Goal: Task Accomplishment & Management: Manage account settings

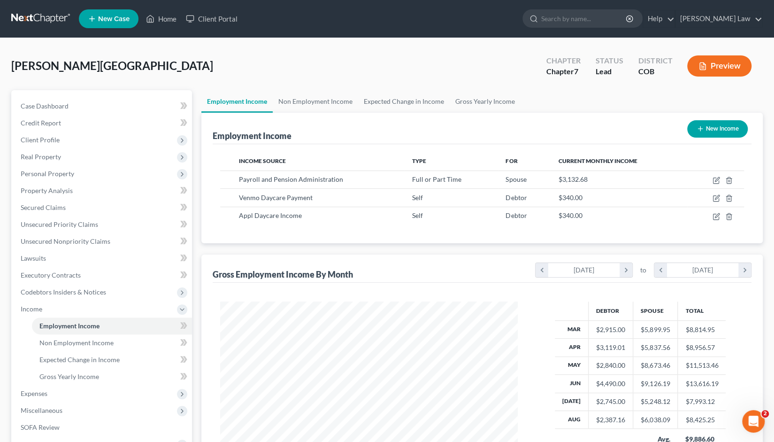
click at [37, 15] on link at bounding box center [41, 18] width 60 height 17
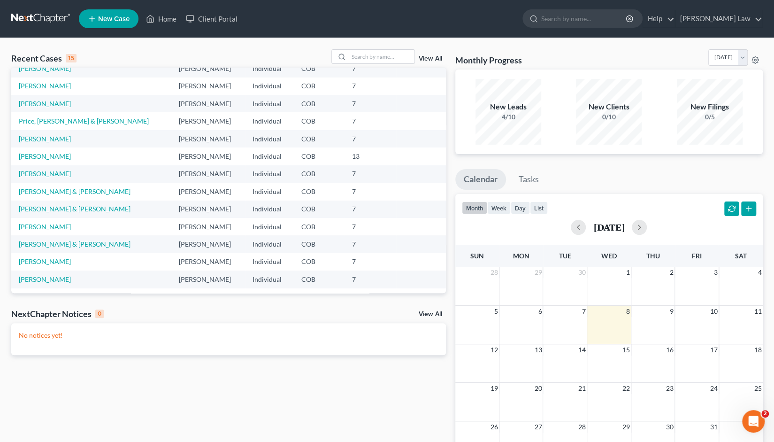
scroll to position [64, 0]
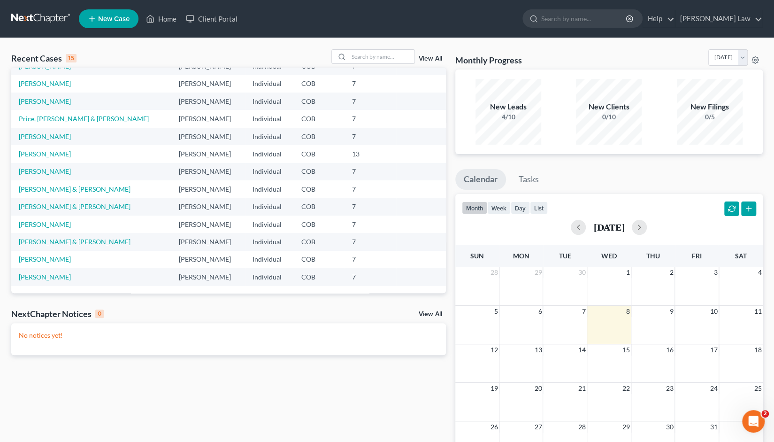
click at [430, 60] on link "View All" at bounding box center [430, 58] width 23 height 7
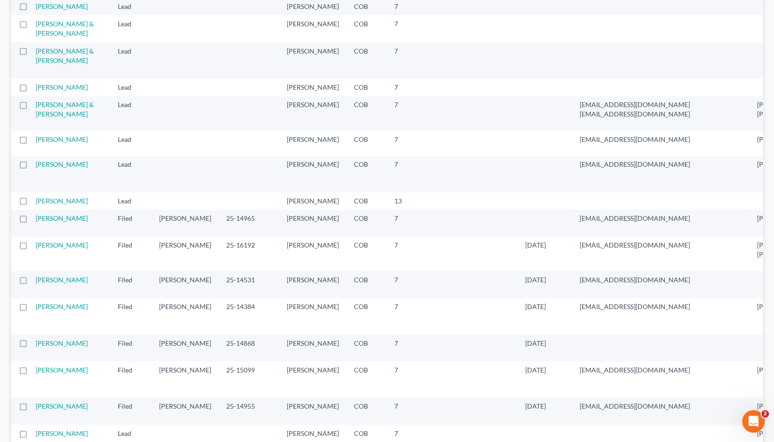
scroll to position [384, 0]
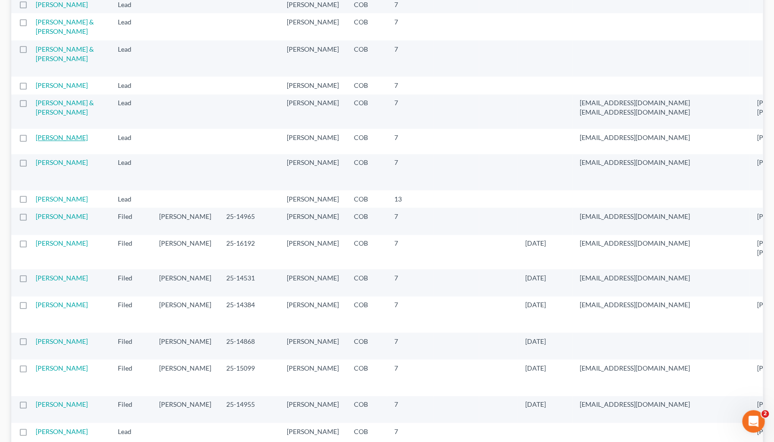
click at [42, 141] on link "[PERSON_NAME]" at bounding box center [62, 137] width 52 height 8
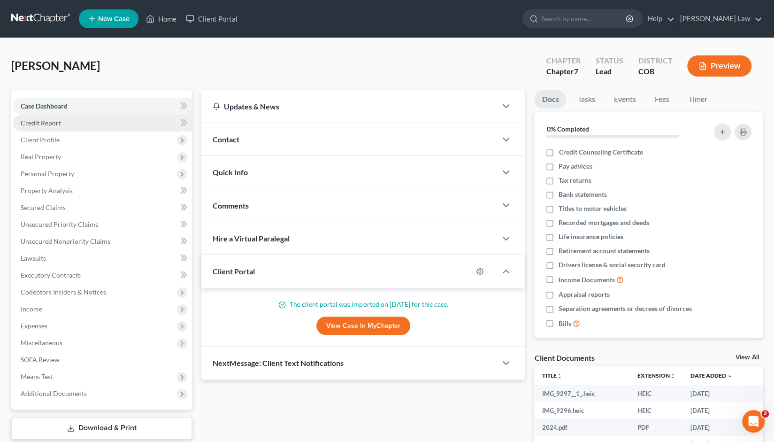
click at [52, 127] on link "Credit Report" at bounding box center [102, 123] width 179 height 17
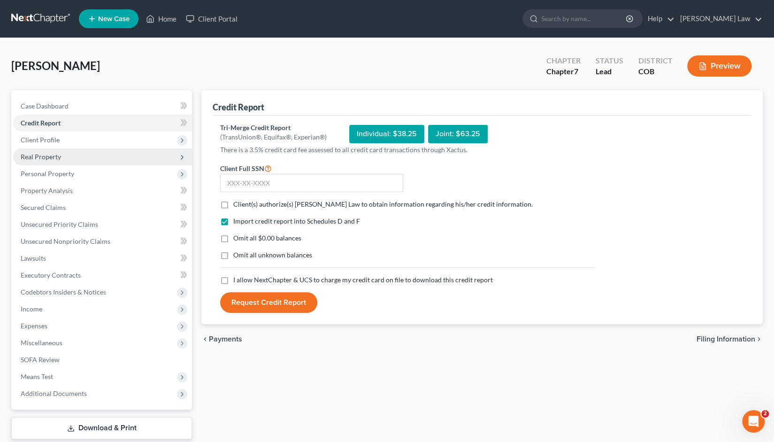
click at [53, 160] on span "Real Property" at bounding box center [41, 157] width 40 height 8
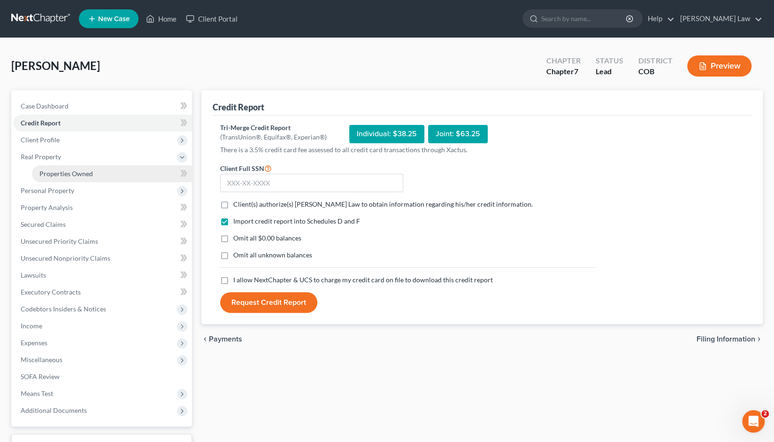
click at [59, 173] on span "Properties Owned" at bounding box center [66, 173] width 54 height 8
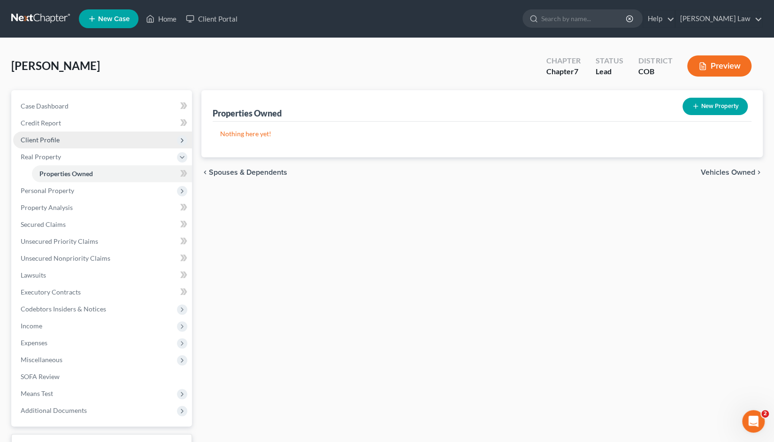
click at [42, 138] on span "Client Profile" at bounding box center [40, 140] width 39 height 8
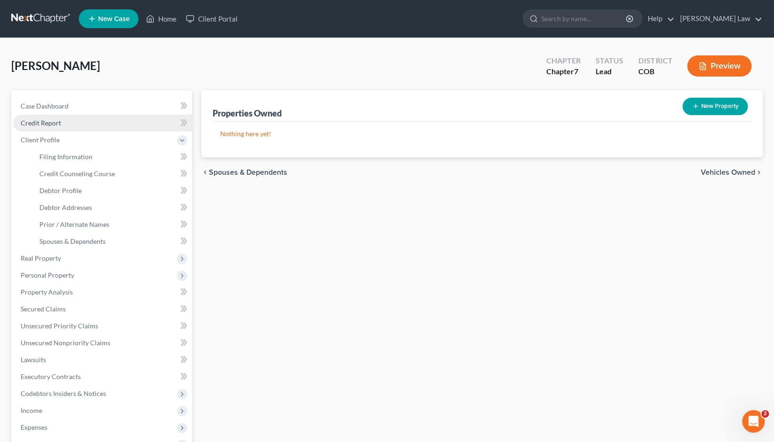
click at [49, 119] on span "Credit Report" at bounding box center [41, 123] width 40 height 8
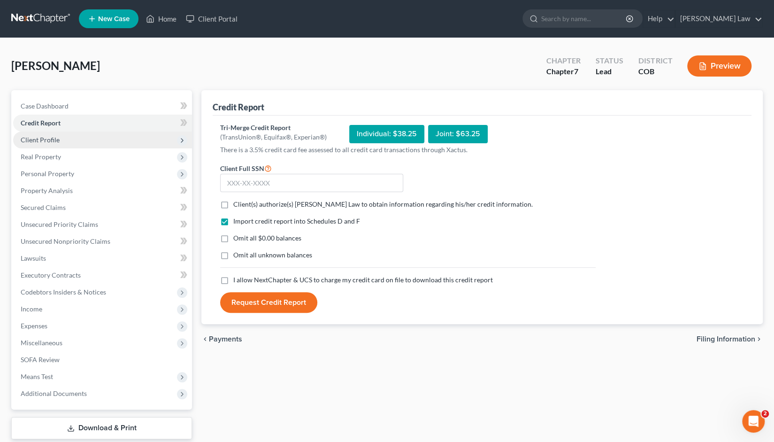
click at [46, 139] on span "Client Profile" at bounding box center [40, 140] width 39 height 8
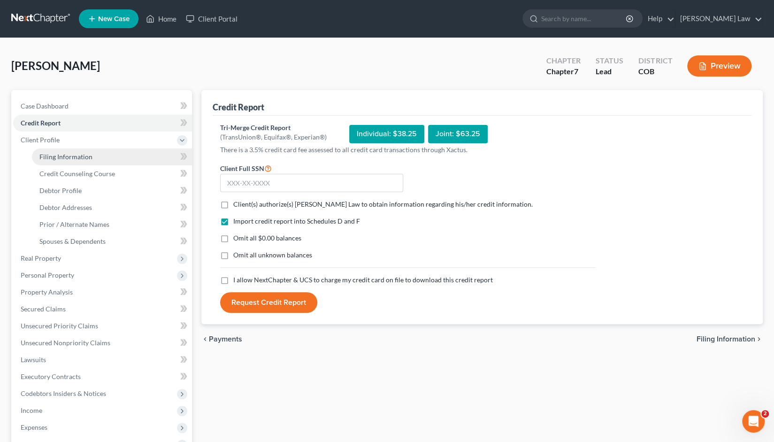
click at [65, 157] on span "Filing Information" at bounding box center [65, 157] width 53 height 8
select select "1"
select select "0"
select select "11"
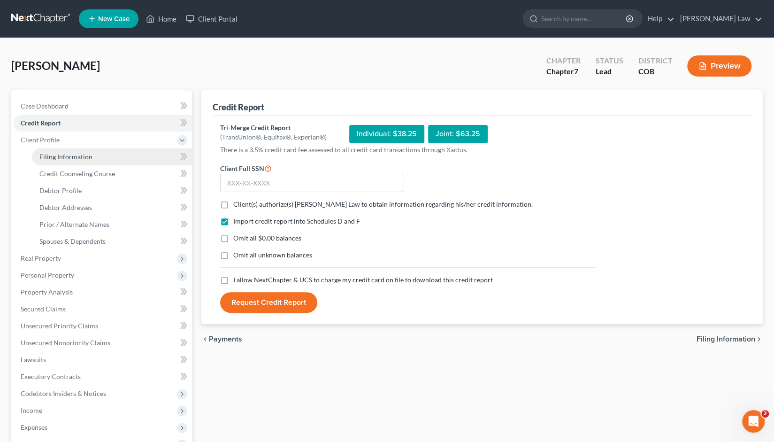
select select "0"
select select "5"
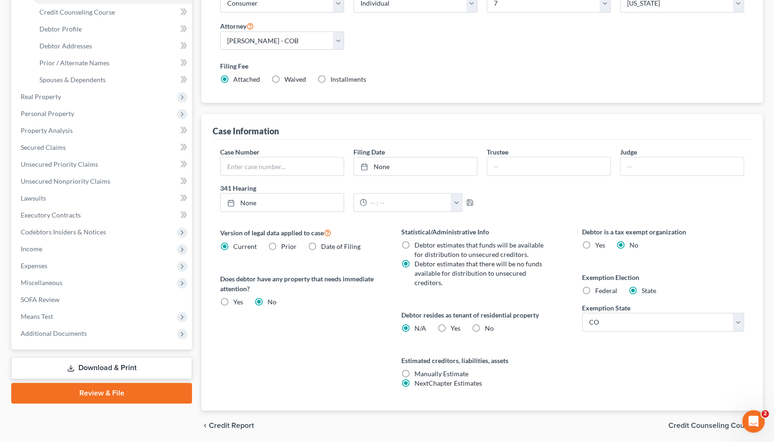
scroll to position [193, 0]
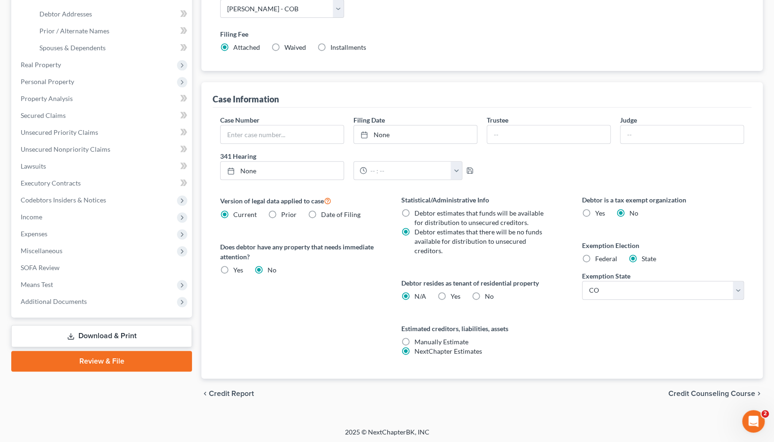
click at [696, 395] on span "Credit Counseling Course" at bounding box center [712, 394] width 87 height 8
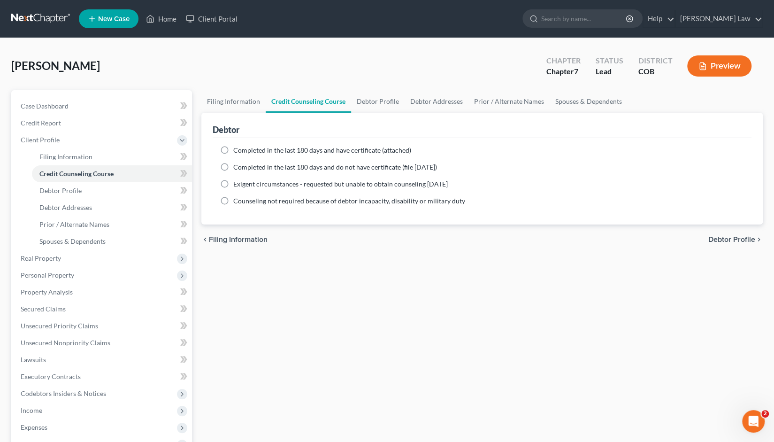
click at [233, 166] on label "Completed in the last 180 days and do not have certificate (file within 14 days)" at bounding box center [335, 166] width 204 height 9
click at [237, 166] on input "Completed in the last 180 days and do not have certificate (file within 14 days)" at bounding box center [240, 165] width 6 height 6
radio input "true"
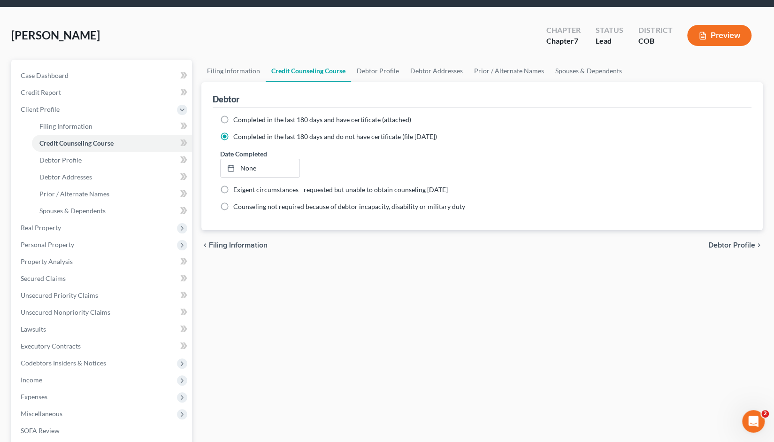
scroll to position [35, 0]
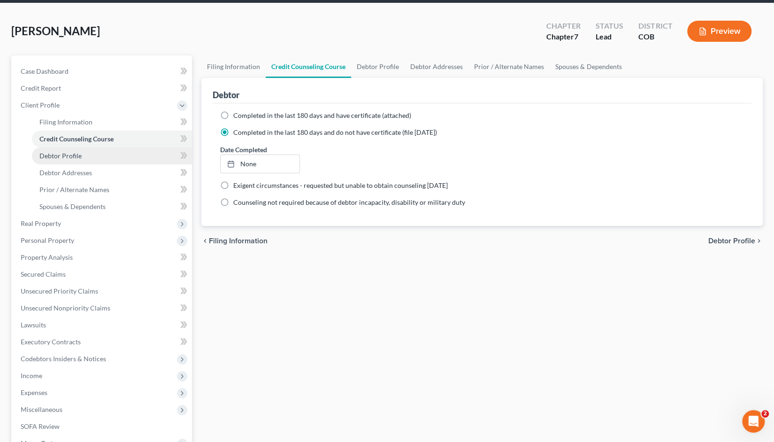
click at [60, 155] on span "Debtor Profile" at bounding box center [60, 156] width 42 height 8
select select "0"
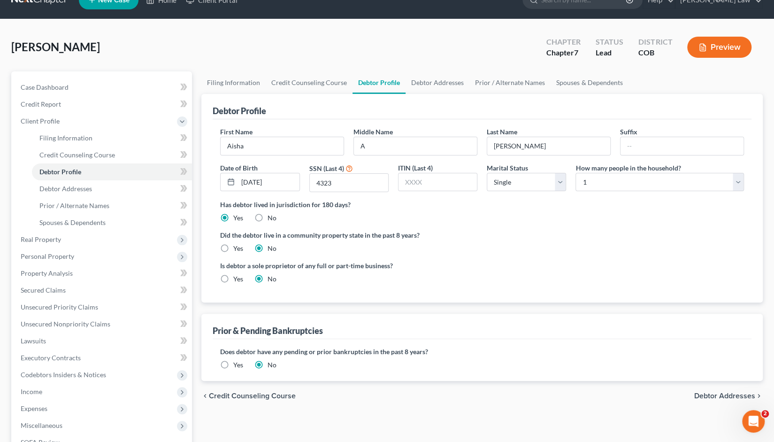
scroll to position [20, 0]
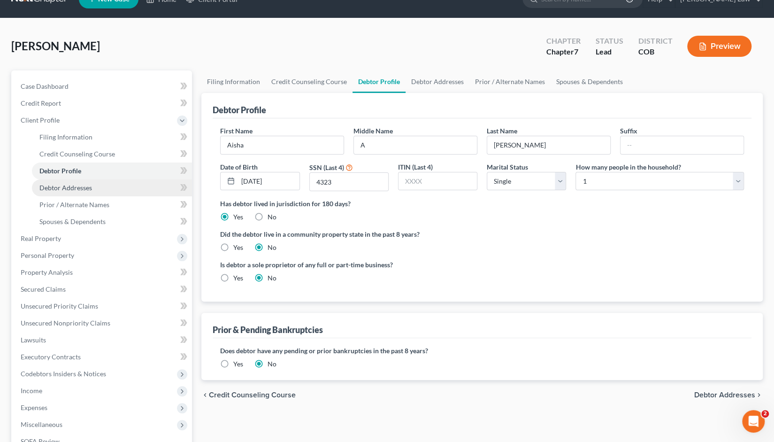
click at [73, 189] on span "Debtor Addresses" at bounding box center [65, 188] width 53 height 8
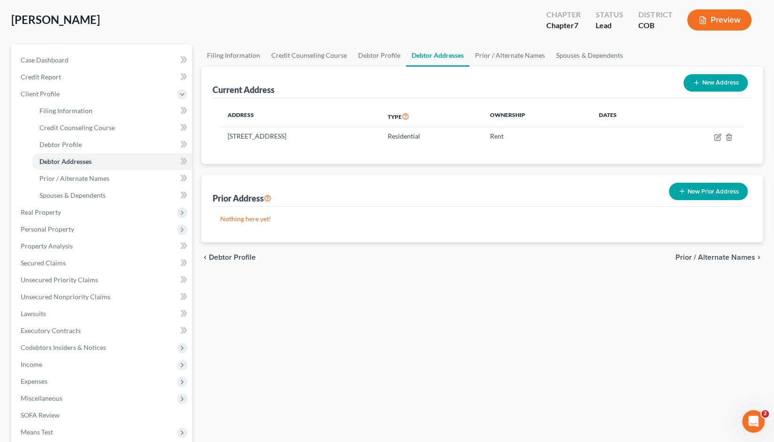
scroll to position [64, 0]
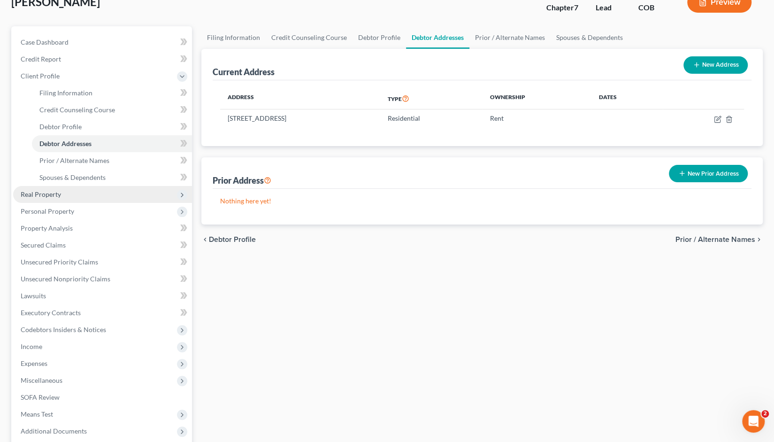
click at [45, 197] on span "Real Property" at bounding box center [41, 194] width 40 height 8
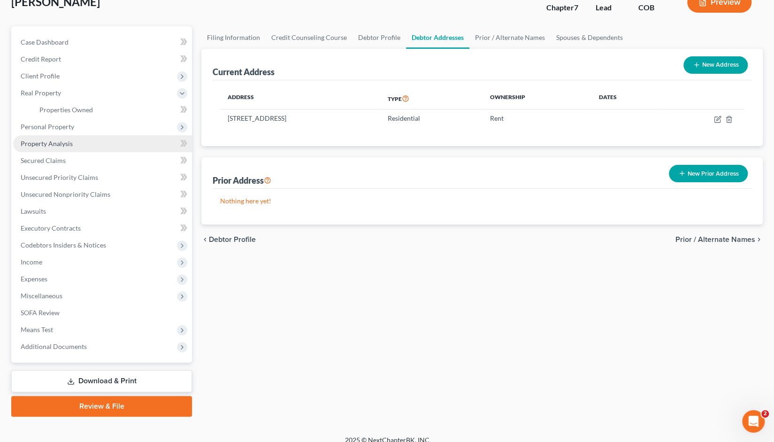
click at [58, 142] on span "Property Analysis" at bounding box center [47, 143] width 52 height 8
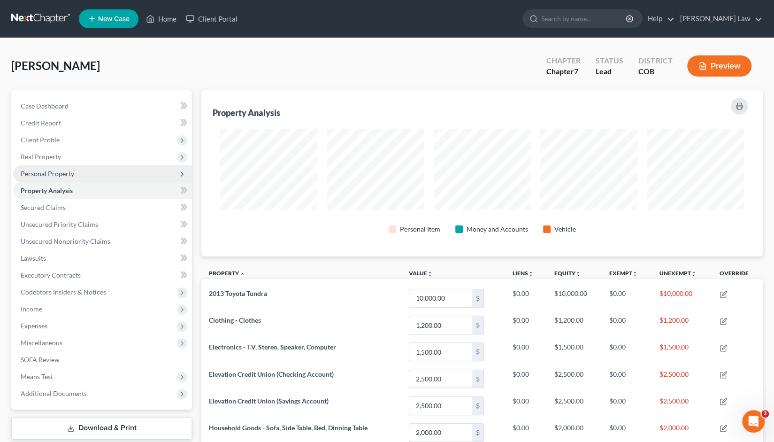
click at [50, 175] on span "Personal Property" at bounding box center [48, 173] width 54 height 8
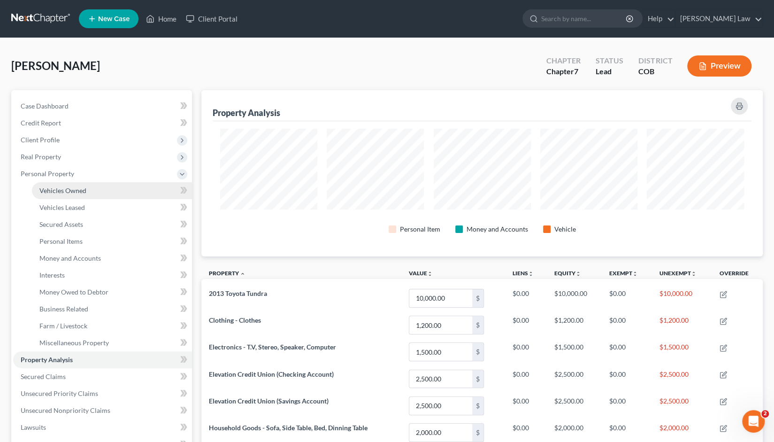
click at [58, 189] on span "Vehicles Owned" at bounding box center [62, 190] width 47 height 8
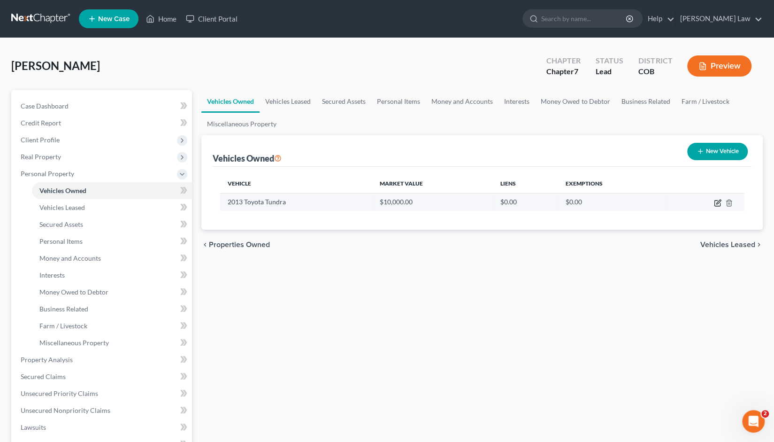
click at [718, 201] on icon "button" at bounding box center [718, 203] width 8 height 8
select select "0"
select select "13"
select select "4"
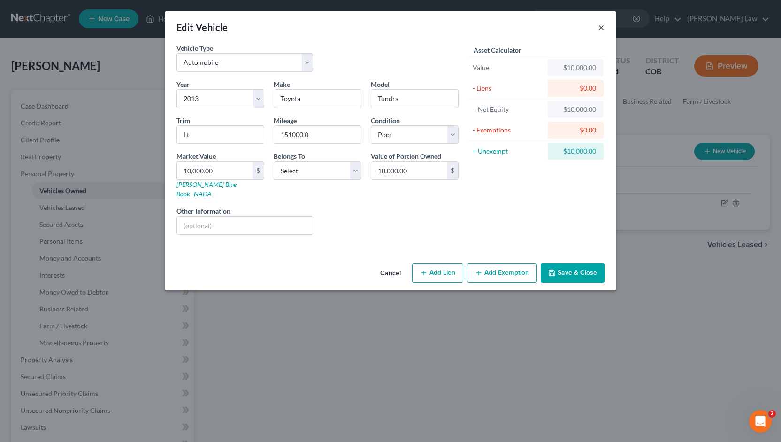
click at [601, 29] on button "×" at bounding box center [601, 27] width 7 height 11
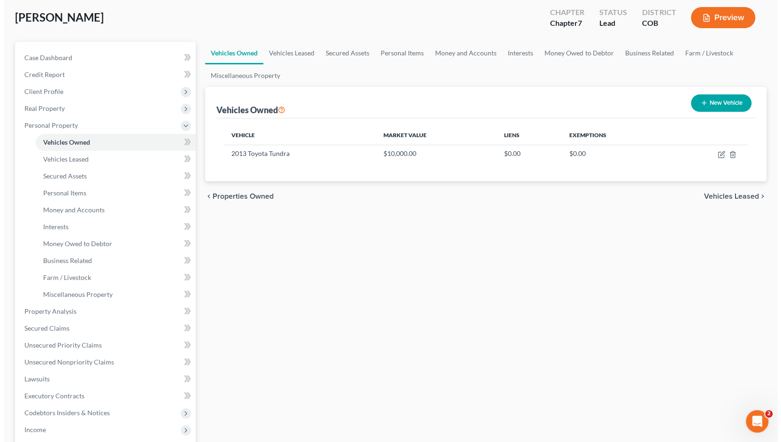
scroll to position [56, 0]
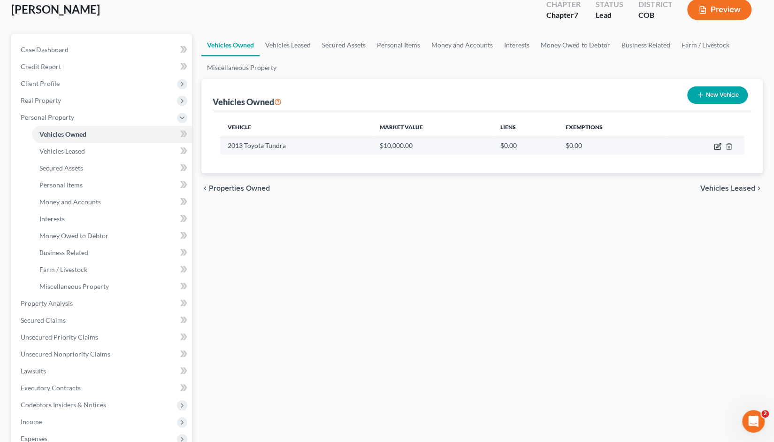
click at [716, 146] on icon "button" at bounding box center [718, 147] width 8 height 8
select select "0"
select select "13"
select select "4"
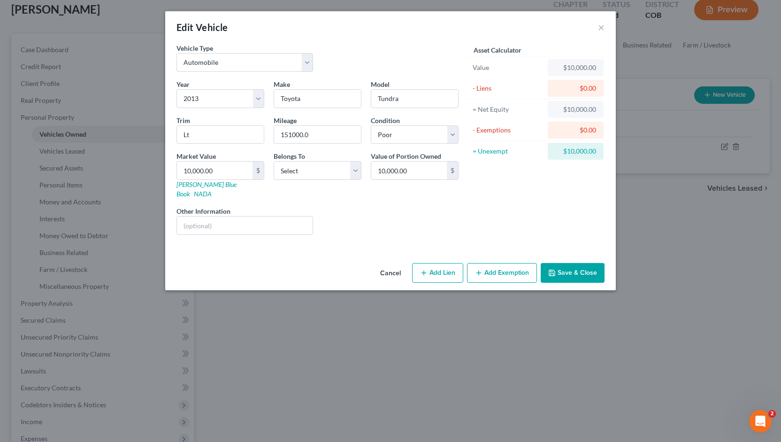
click at [492, 263] on button "Add Exemption" at bounding box center [502, 273] width 70 height 20
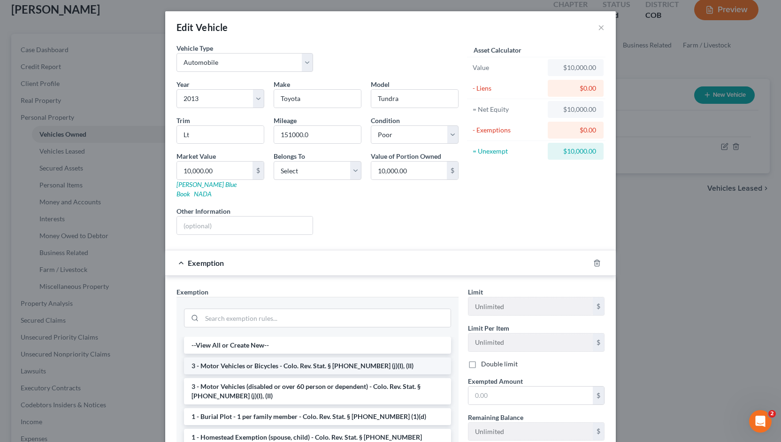
click at [245, 357] on li "3 - Motor Vehicles or Bicycles - Colo. Rev. Stat. § 13-54-102 (j)(I), (II)" at bounding box center [317, 365] width 267 height 17
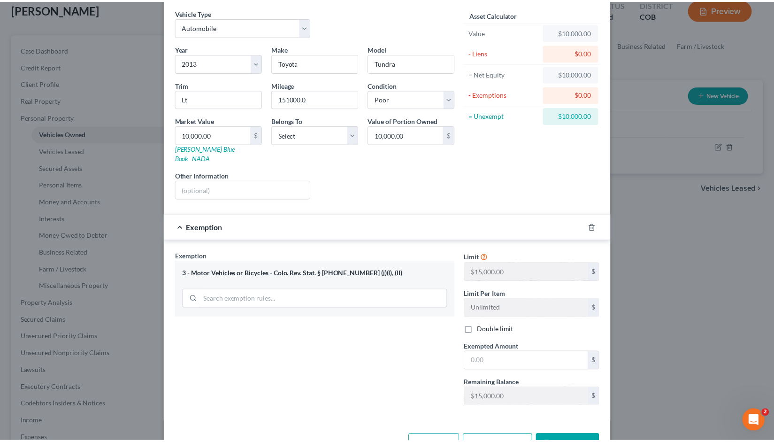
scroll to position [54, 0]
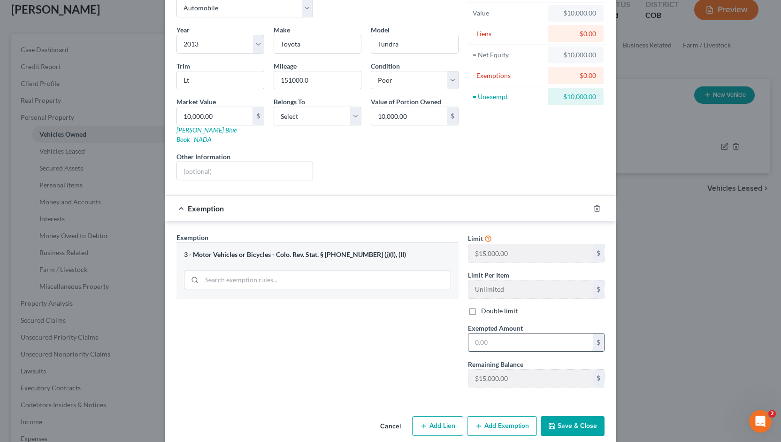
click at [478, 333] on input "text" at bounding box center [531, 342] width 124 height 18
type input "10,000"
click at [562, 416] on button "Save & Close" at bounding box center [573, 426] width 64 height 20
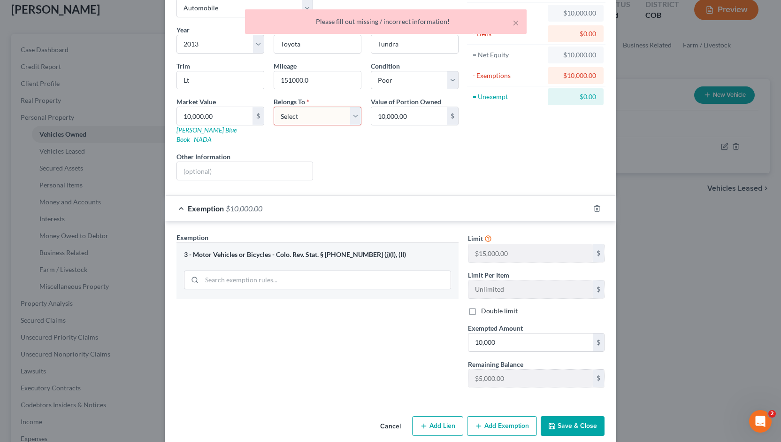
click at [348, 113] on select "Select Debtor 1 Only Debtor 2 Only Debtor 1 And Debtor 2 Only At Least One Of T…" at bounding box center [318, 116] width 88 height 19
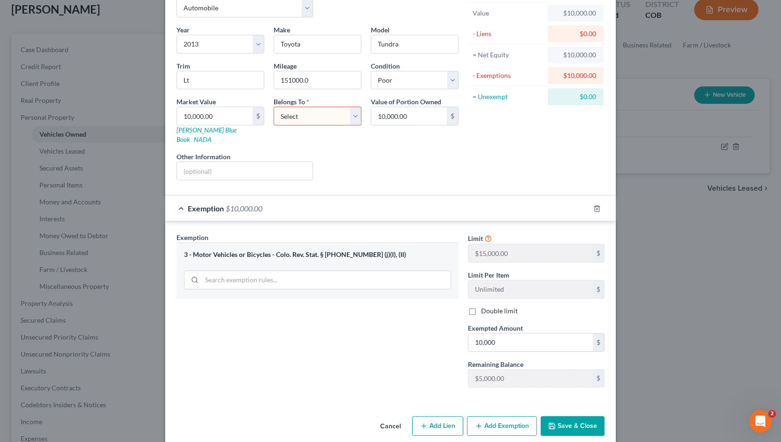
select select "0"
click at [274, 107] on select "Select Debtor 1 Only Debtor 2 Only Debtor 1 And Debtor 2 Only At Least One Of T…" at bounding box center [318, 116] width 88 height 19
click at [569, 416] on button "Save & Close" at bounding box center [573, 426] width 64 height 20
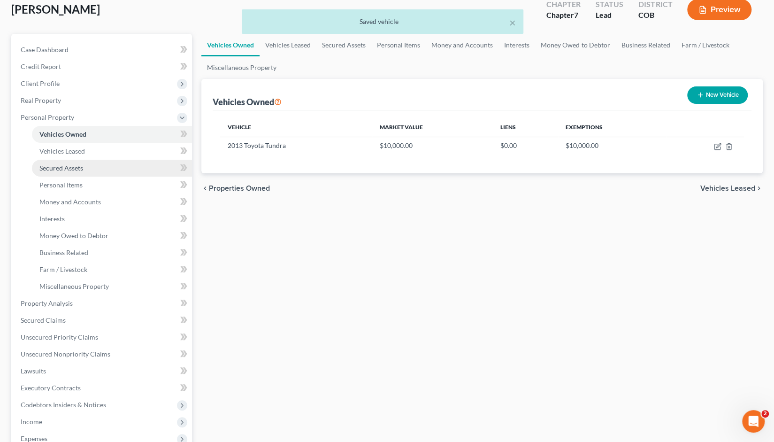
click at [67, 167] on span "Secured Assets" at bounding box center [61, 168] width 44 height 8
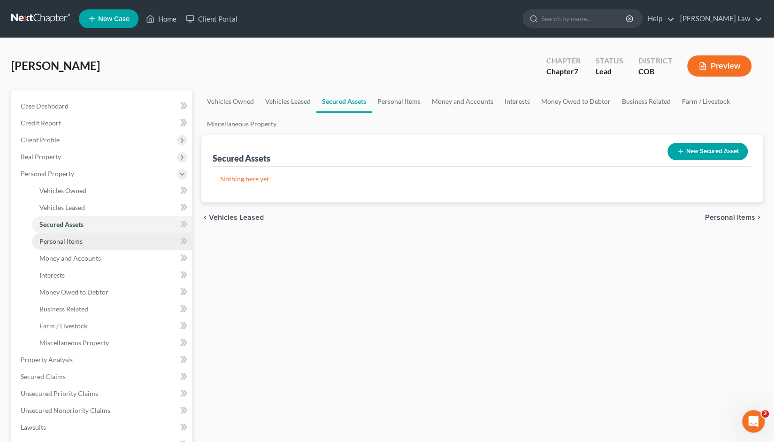
click at [61, 241] on span "Personal Items" at bounding box center [60, 241] width 43 height 8
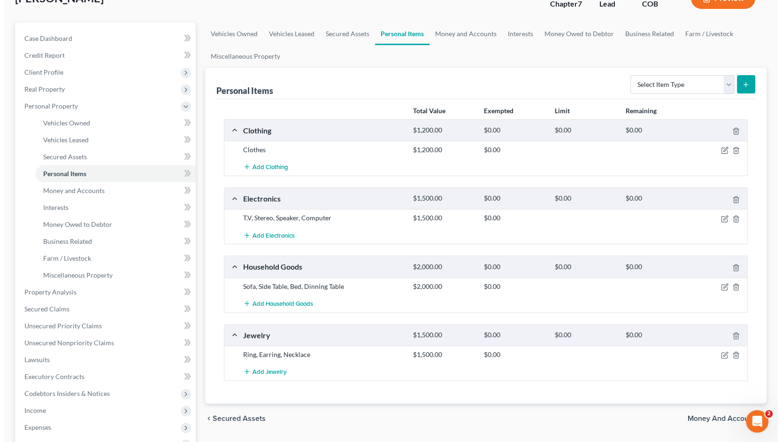
scroll to position [70, 0]
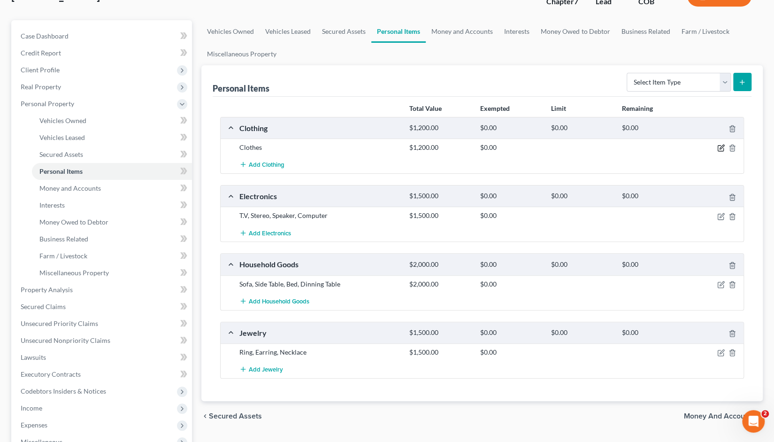
click at [719, 148] on icon "button" at bounding box center [721, 148] width 8 height 8
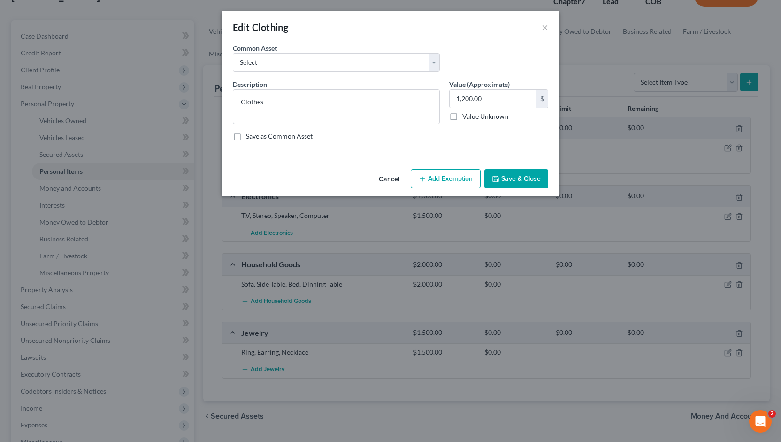
click at [440, 177] on button "Add Exemption" at bounding box center [446, 179] width 70 height 20
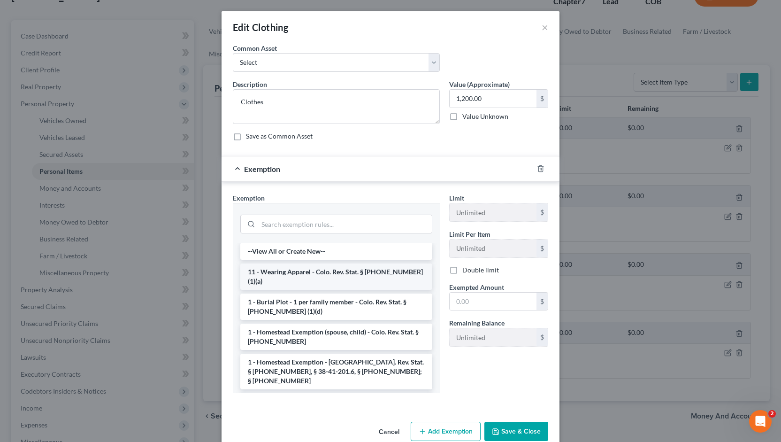
click at [295, 269] on li "11 - Wearing Apparel - Colo. Rev. Stat. § 13-54-102 (1)(a)" at bounding box center [336, 276] width 192 height 26
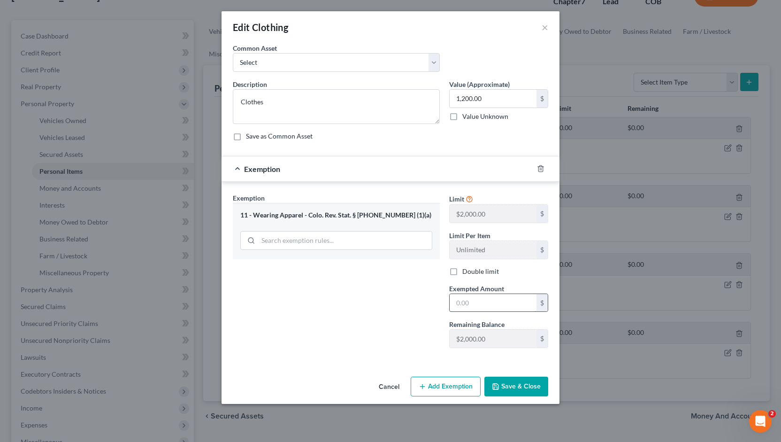
click at [466, 302] on input "text" at bounding box center [493, 303] width 87 height 18
type input "1,200"
click at [513, 385] on button "Save & Close" at bounding box center [517, 387] width 64 height 20
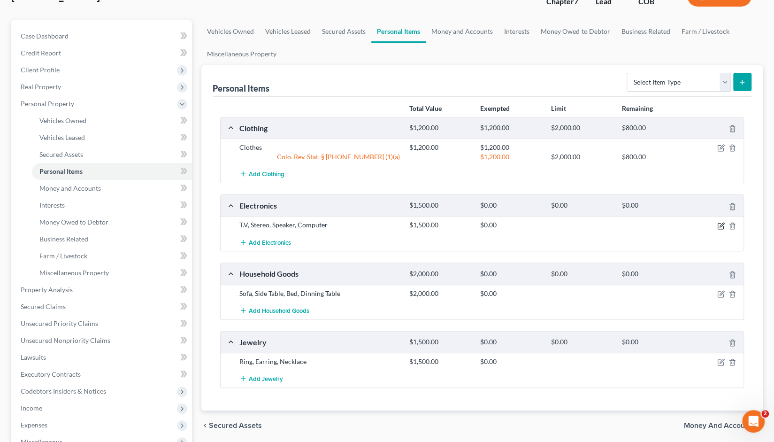
click at [720, 226] on icon "button" at bounding box center [721, 226] width 8 height 8
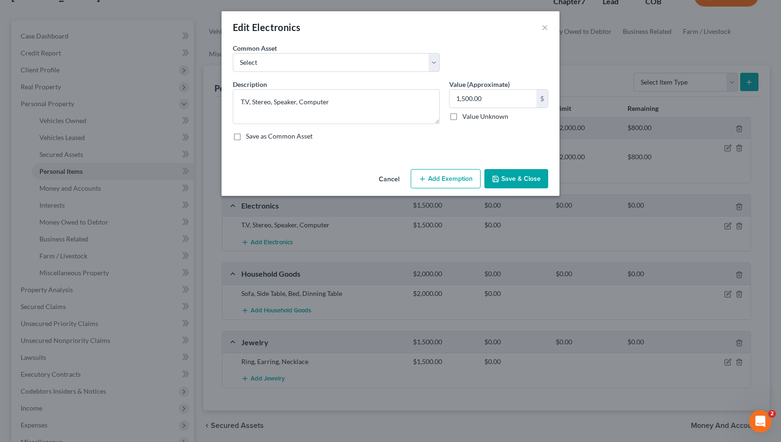
click at [444, 179] on button "Add Exemption" at bounding box center [446, 179] width 70 height 20
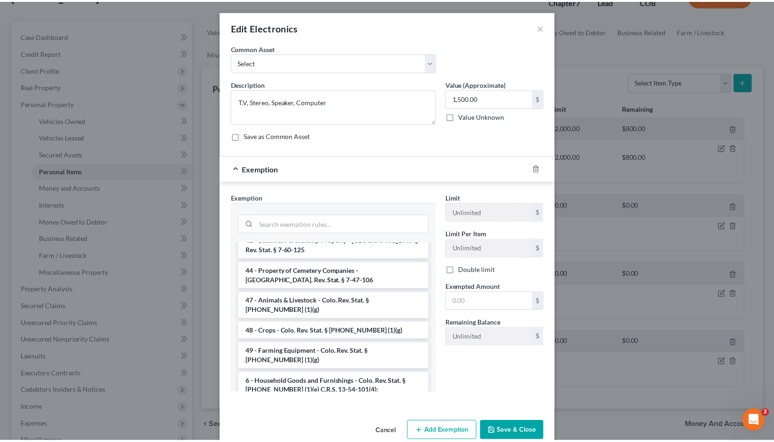
scroll to position [1270, 0]
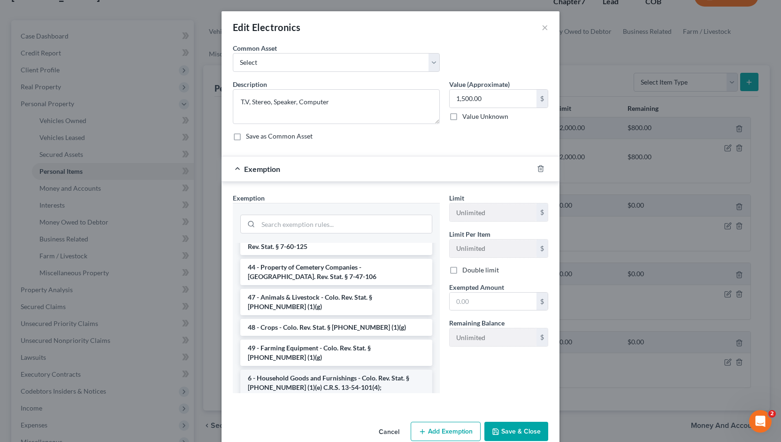
click at [350, 369] on li "6 - Household Goods and Furnishings - Colo. Rev. Stat. § 13-54-102 (1)(e) C.R.S…" at bounding box center [336, 382] width 192 height 26
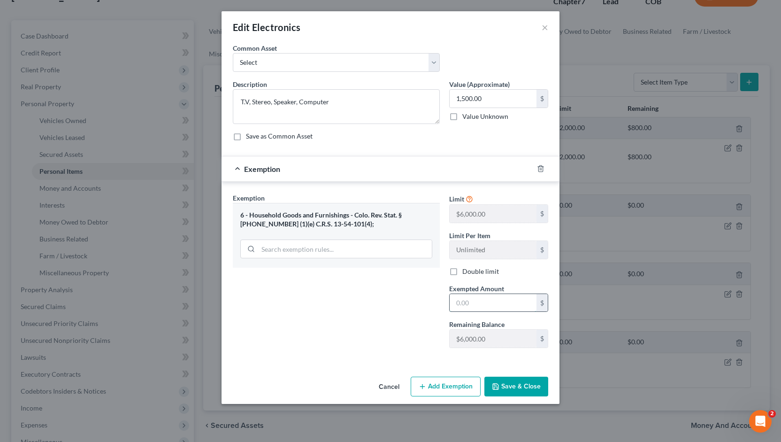
click at [466, 297] on input "text" at bounding box center [493, 303] width 87 height 18
type input "1,500"
click at [505, 390] on button "Save & Close" at bounding box center [517, 387] width 64 height 20
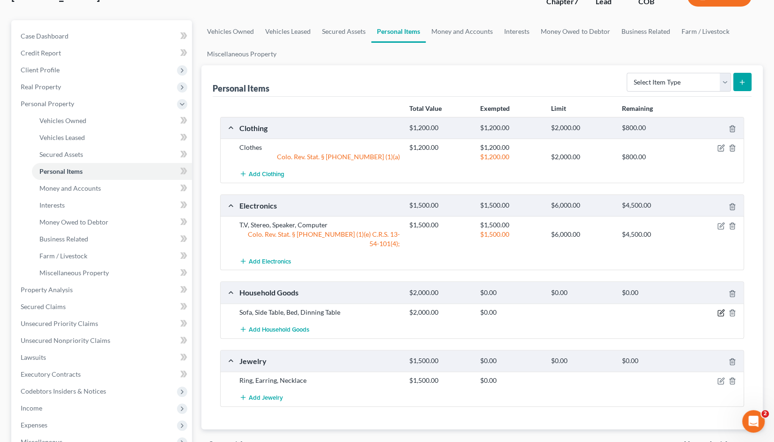
click at [719, 309] on icon "button" at bounding box center [721, 313] width 8 height 8
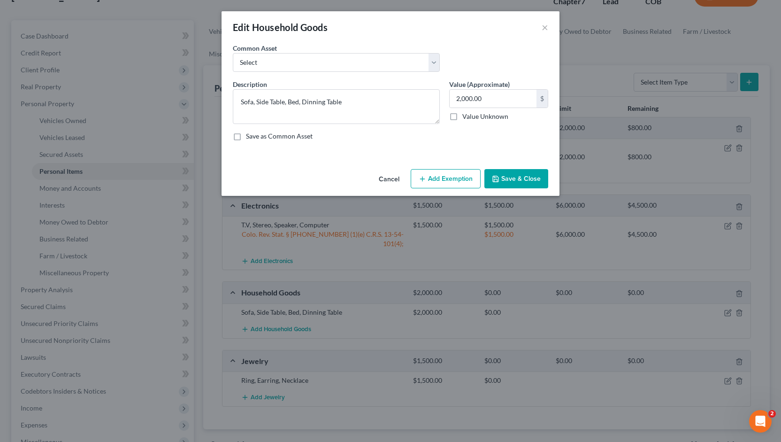
click at [449, 174] on button "Add Exemption" at bounding box center [446, 179] width 70 height 20
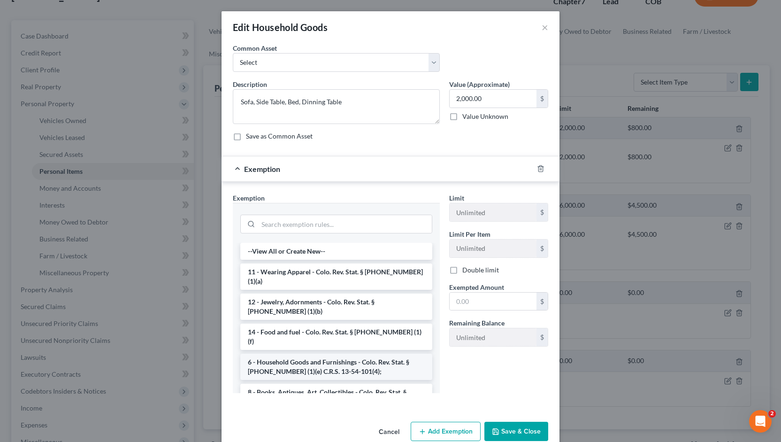
click at [344, 354] on li "6 - Household Goods and Furnishings - Colo. Rev. Stat. § 13-54-102 (1)(e) C.R.S…" at bounding box center [336, 367] width 192 height 26
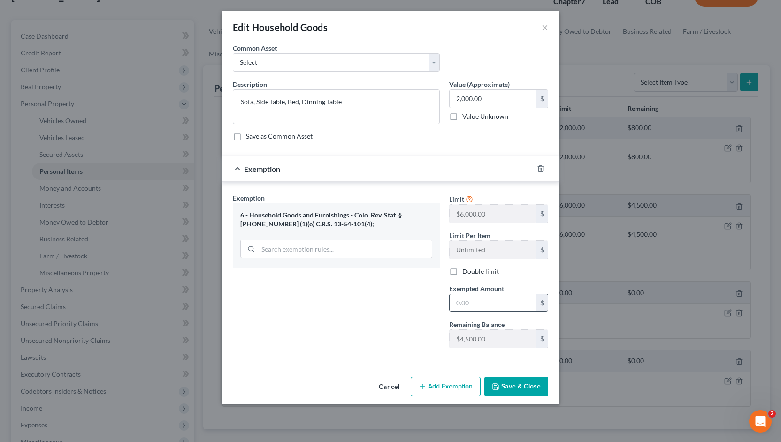
click at [460, 304] on input "text" at bounding box center [493, 303] width 87 height 18
type input "2,000"
click at [510, 384] on button "Save & Close" at bounding box center [517, 387] width 64 height 20
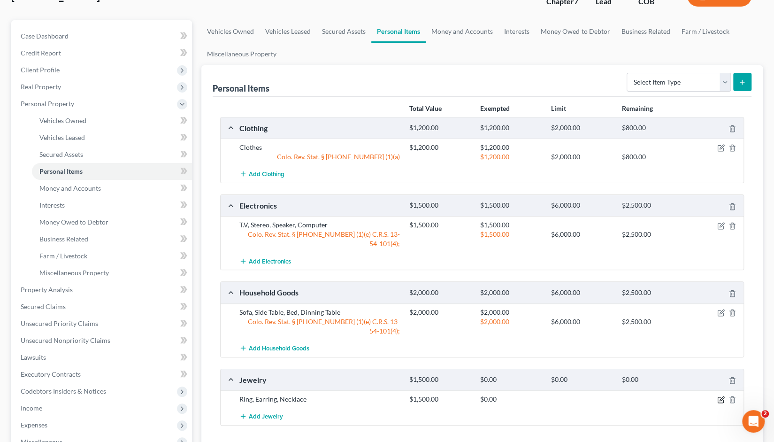
click at [720, 396] on icon "button" at bounding box center [721, 400] width 8 height 8
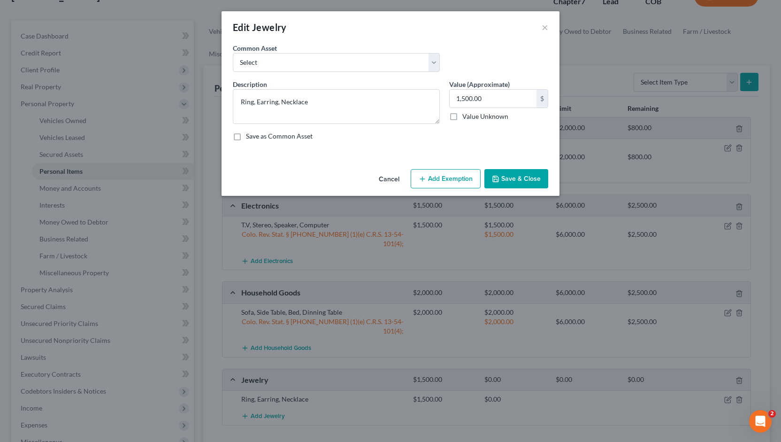
click at [441, 179] on button "Add Exemption" at bounding box center [446, 179] width 70 height 20
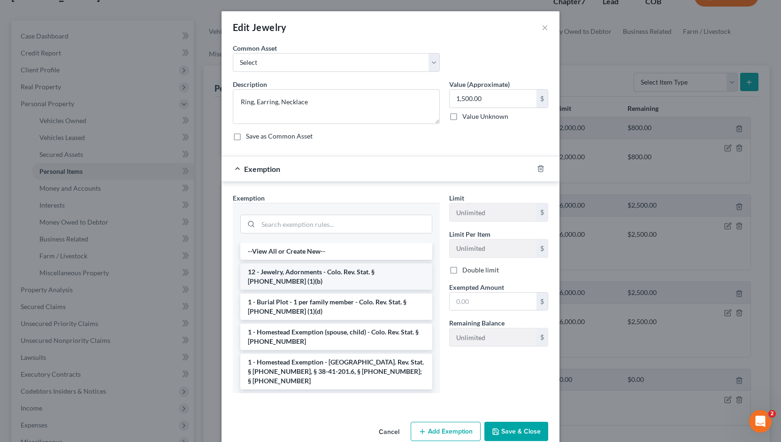
click at [307, 277] on li "12 - Jewelry, Adornments - Colo. Rev. Stat. § 13-54-102 (1)(b)" at bounding box center [336, 276] width 192 height 26
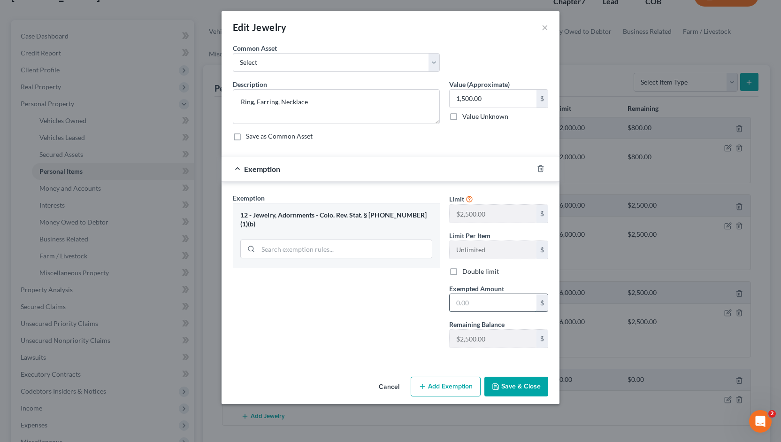
click at [464, 303] on input "text" at bounding box center [493, 303] width 87 height 18
type input "1,500"
click at [504, 382] on button "Save & Close" at bounding box center [517, 387] width 64 height 20
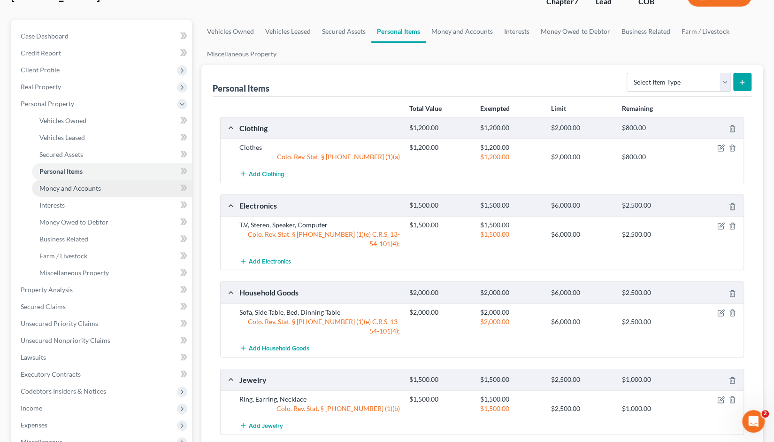
click at [65, 187] on span "Money and Accounts" at bounding box center [70, 188] width 62 height 8
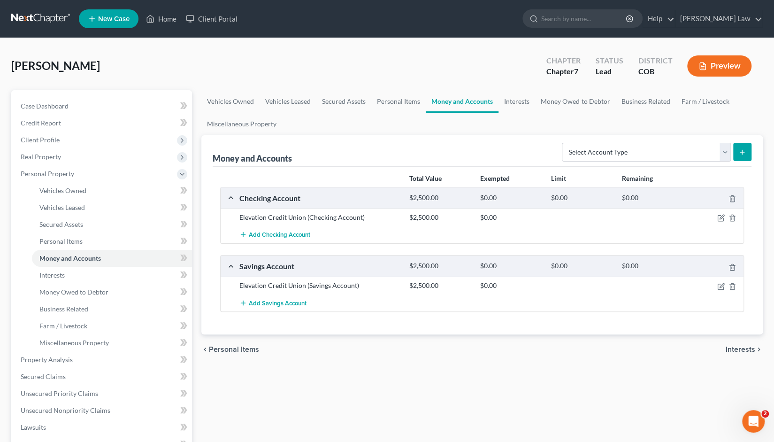
click at [562, 381] on div "Vehicles Owned Vehicles Leased Secured Assets Personal Items Money and Accounts…" at bounding box center [482, 361] width 571 height 542
click at [65, 275] on span "Interests" at bounding box center [51, 275] width 25 height 8
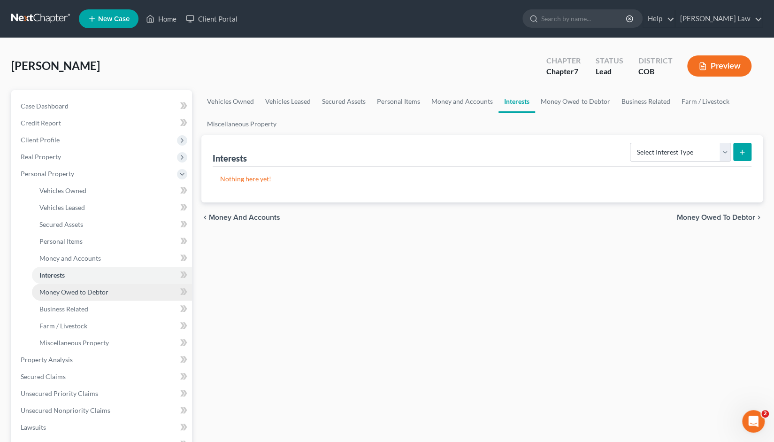
click at [65, 295] on span "Money Owed to Debtor" at bounding box center [73, 292] width 69 height 8
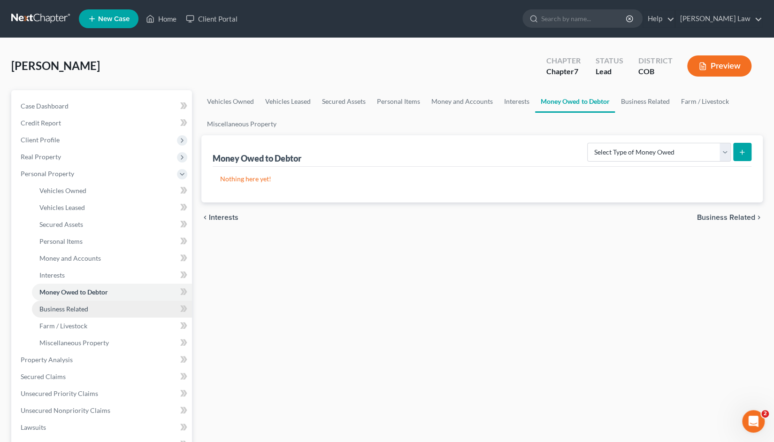
click at [61, 315] on link "Business Related" at bounding box center [112, 308] width 160 height 17
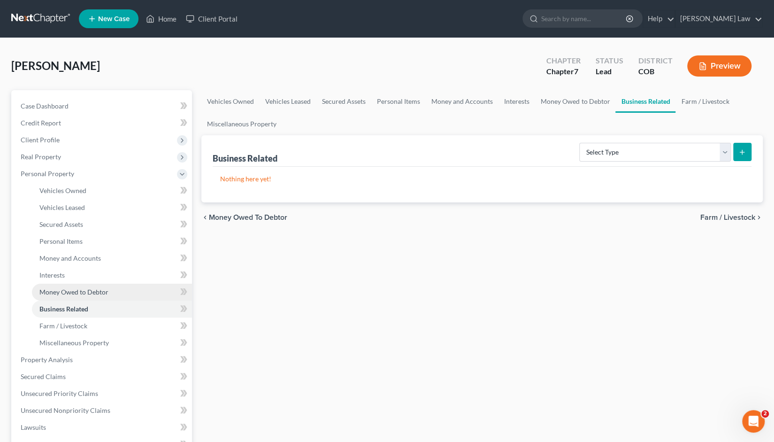
click at [60, 292] on span "Money Owed to Debtor" at bounding box center [73, 292] width 69 height 8
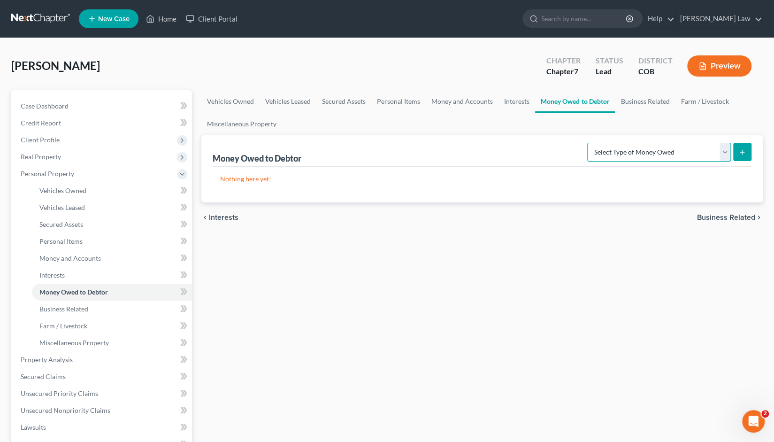
click at [726, 153] on select "Select Type of Money Owed Accounts Receivable Alimony Child Support Claims Agai…" at bounding box center [659, 152] width 144 height 19
click at [506, 304] on div "Vehicles Owned Vehicles Leased Secured Assets Personal Items Money and Accounts…" at bounding box center [482, 361] width 571 height 542
click at [69, 261] on span "Money and Accounts" at bounding box center [70, 258] width 62 height 8
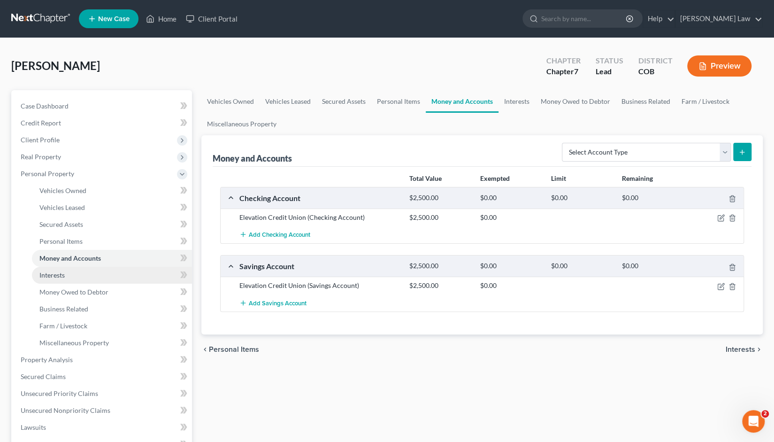
click at [54, 275] on span "Interests" at bounding box center [51, 275] width 25 height 8
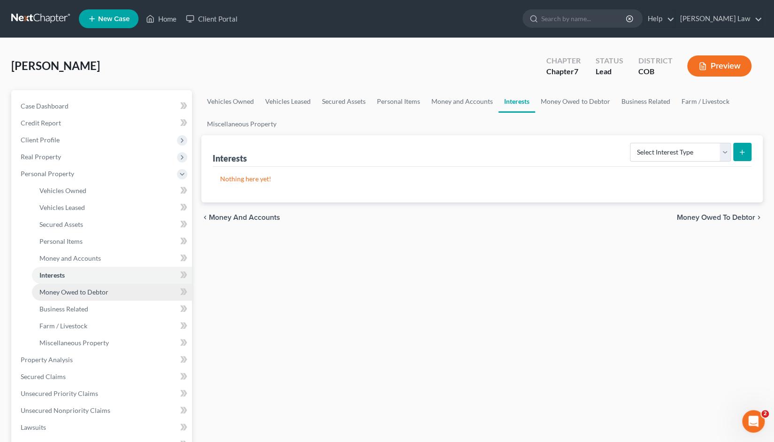
click at [57, 293] on span "Money Owed to Debtor" at bounding box center [73, 292] width 69 height 8
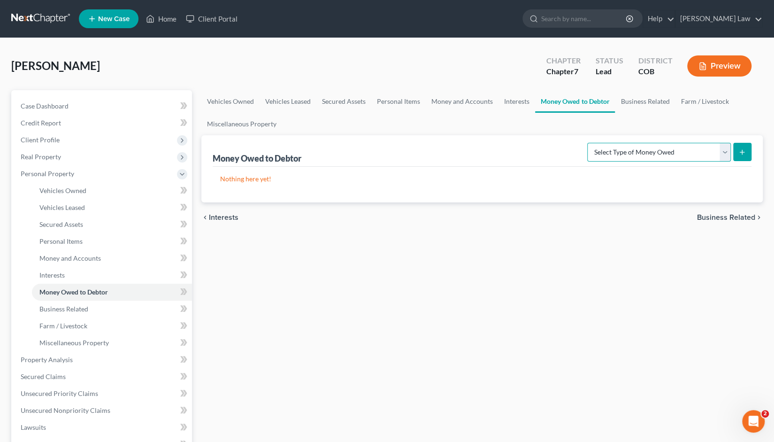
click at [723, 153] on select "Select Type of Money Owed Accounts Receivable Alimony Child Support Claims Agai…" at bounding box center [659, 152] width 144 height 19
click at [497, 292] on div "Vehicles Owned Vehicles Leased Secured Assets Personal Items Money and Accounts…" at bounding box center [482, 361] width 571 height 542
click at [68, 307] on span "Business Related" at bounding box center [63, 309] width 49 height 8
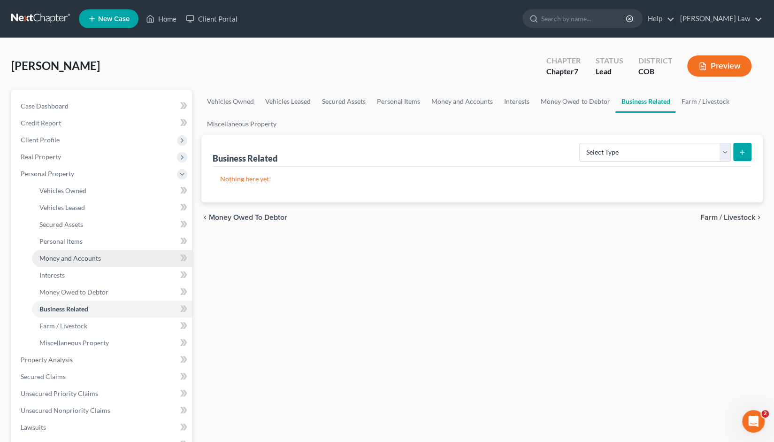
click at [68, 256] on span "Money and Accounts" at bounding box center [70, 258] width 62 height 8
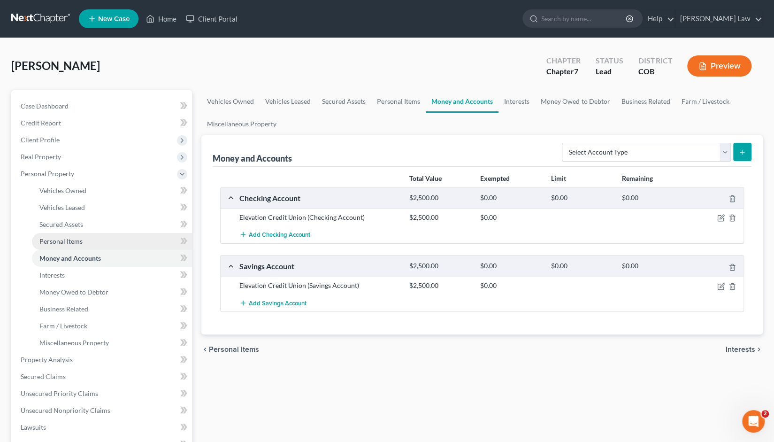
click at [57, 240] on span "Personal Items" at bounding box center [60, 241] width 43 height 8
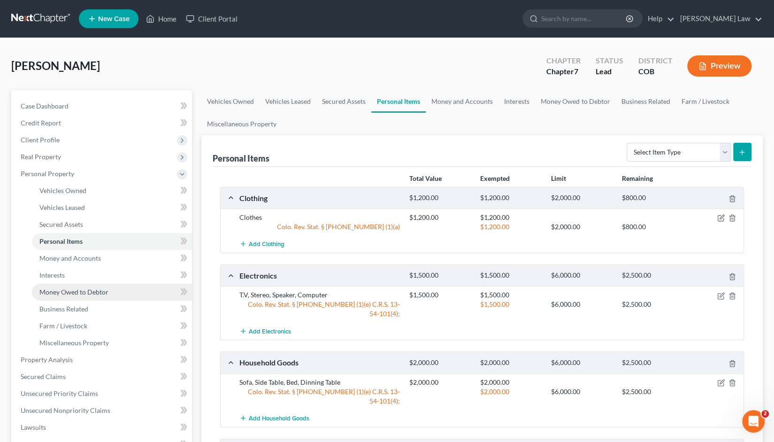
click at [67, 296] on link "Money Owed to Debtor" at bounding box center [112, 292] width 160 height 17
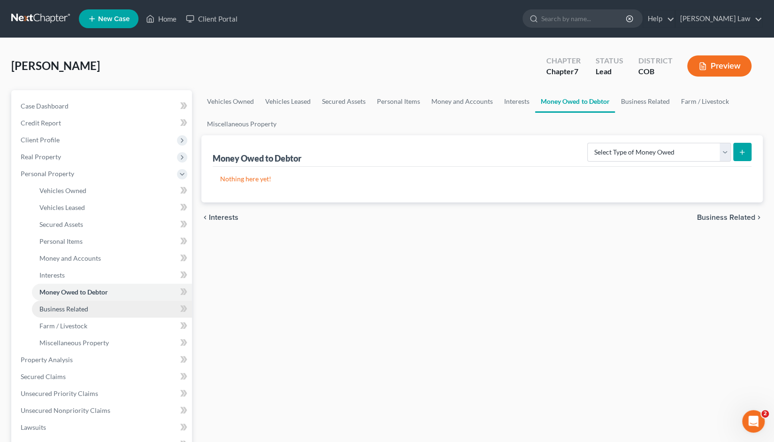
click at [63, 310] on span "Business Related" at bounding box center [63, 309] width 49 height 8
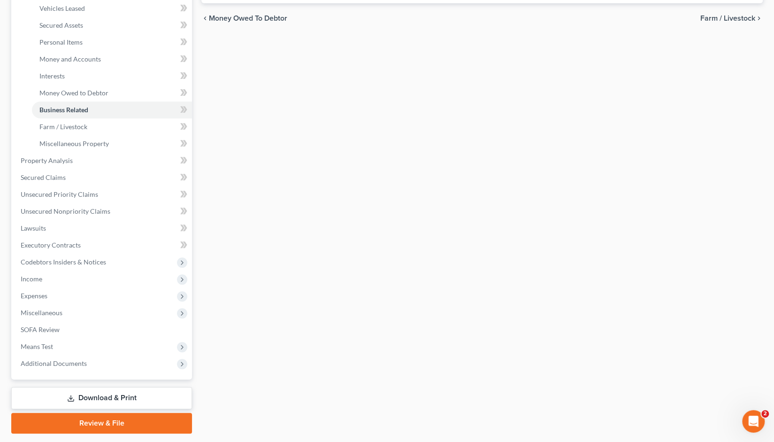
scroll to position [215, 0]
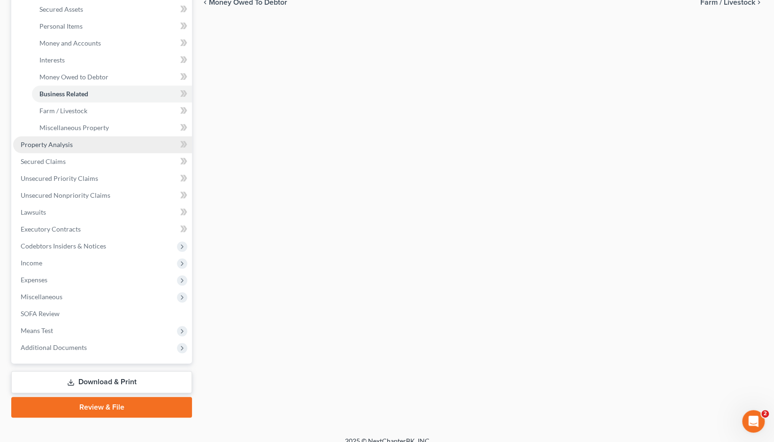
click at [40, 147] on span "Property Analysis" at bounding box center [47, 144] width 52 height 8
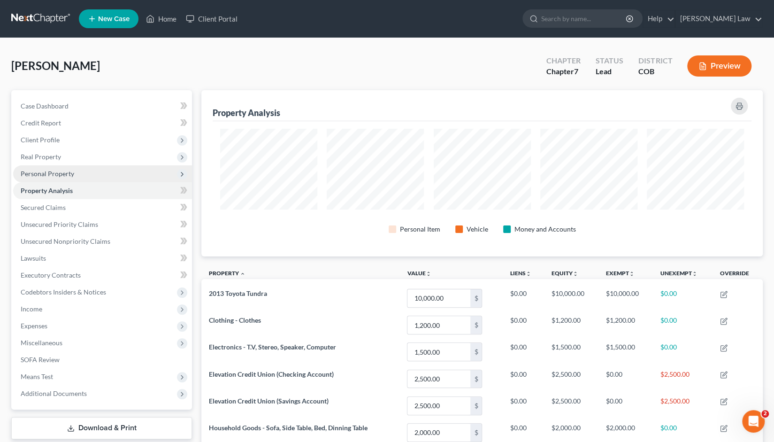
click at [50, 175] on span "Personal Property" at bounding box center [48, 173] width 54 height 8
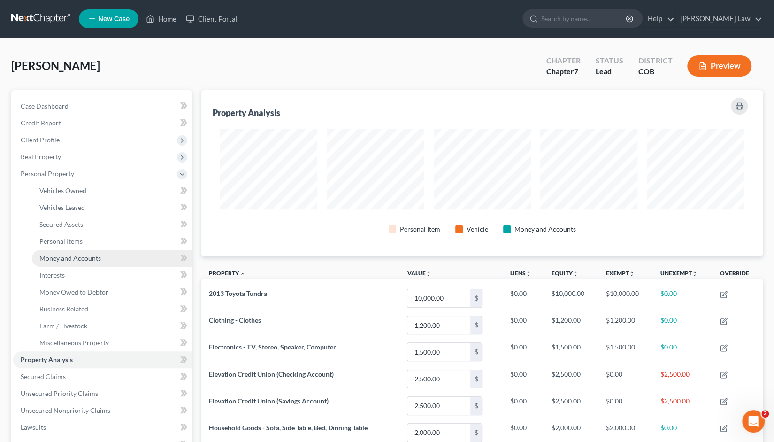
click at [56, 257] on span "Money and Accounts" at bounding box center [70, 258] width 62 height 8
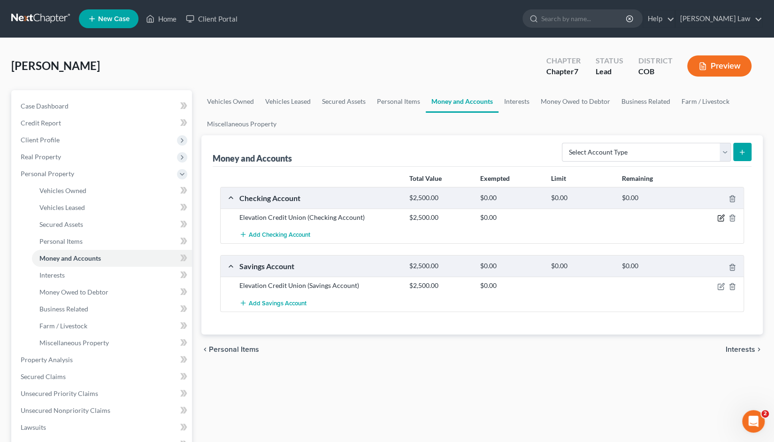
click at [720, 219] on icon "button" at bounding box center [721, 218] width 8 height 8
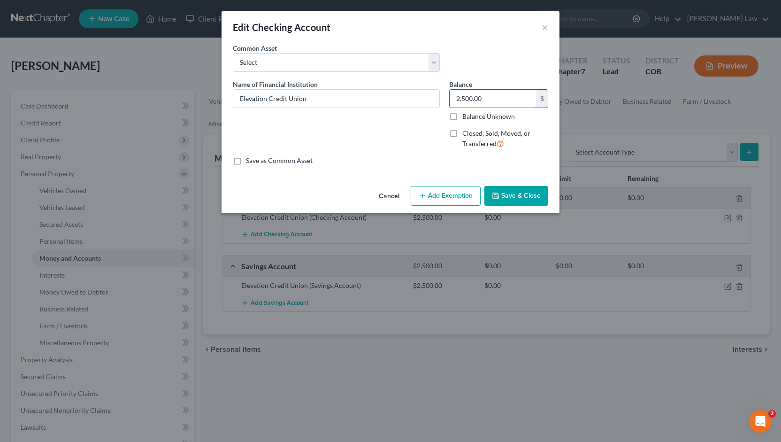
click at [487, 97] on input "2,500.00" at bounding box center [493, 99] width 87 height 18
type input "00"
click at [515, 198] on button "Save & Close" at bounding box center [517, 196] width 64 height 20
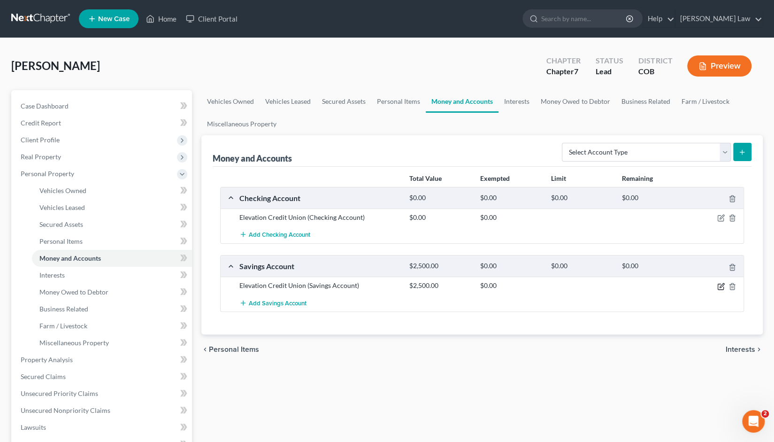
click at [720, 286] on icon "button" at bounding box center [721, 287] width 8 height 8
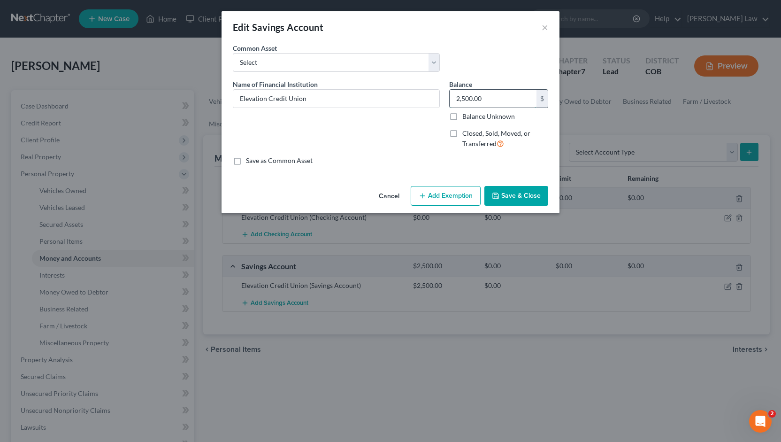
click at [484, 94] on input "2,500.00" at bounding box center [493, 99] width 87 height 18
type input "00"
click at [446, 194] on button "Add Exemption" at bounding box center [446, 196] width 70 height 20
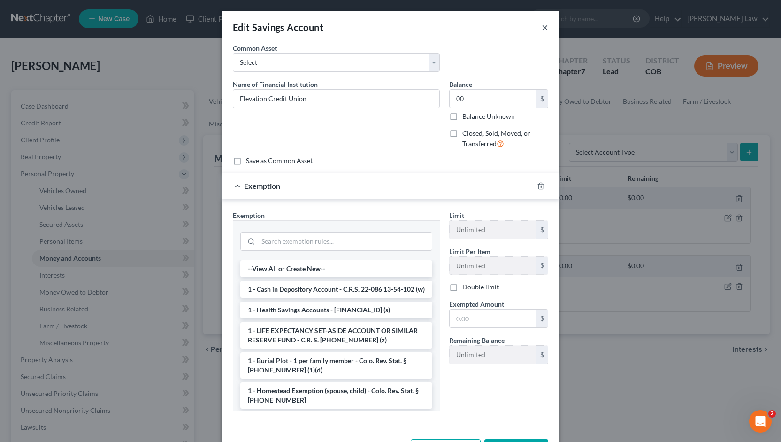
click at [544, 27] on button "×" at bounding box center [545, 27] width 7 height 11
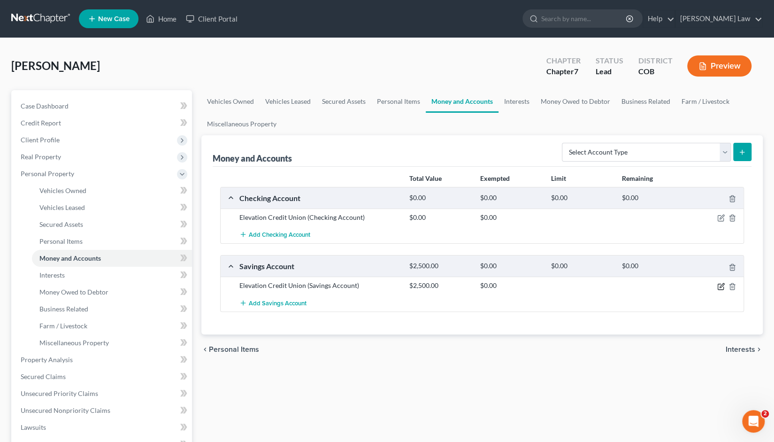
click at [718, 284] on icon "button" at bounding box center [721, 287] width 8 height 8
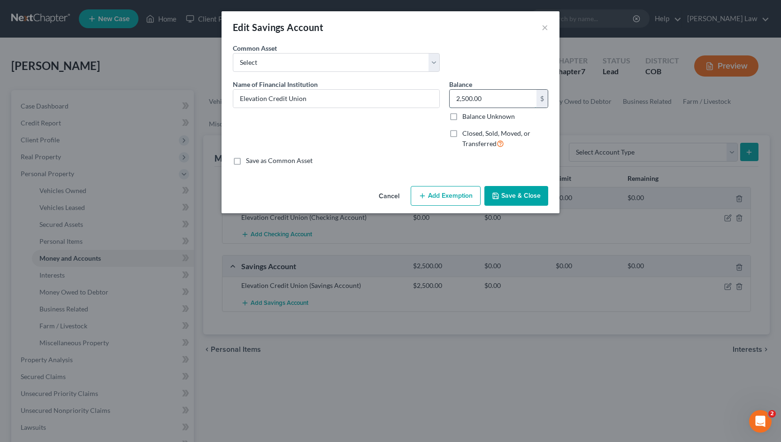
click at [486, 98] on input "2,500.00" at bounding box center [493, 99] width 87 height 18
type input "00"
click at [513, 194] on button "Save & Close" at bounding box center [517, 196] width 64 height 20
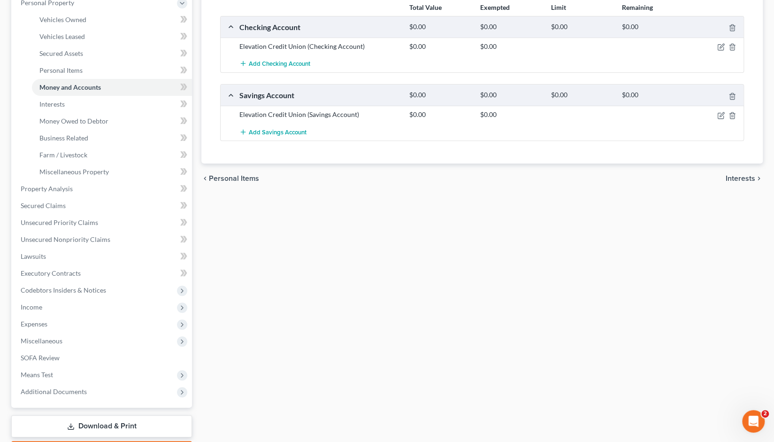
scroll to position [172, 0]
click at [51, 191] on link "Property Analysis" at bounding box center [102, 187] width 179 height 17
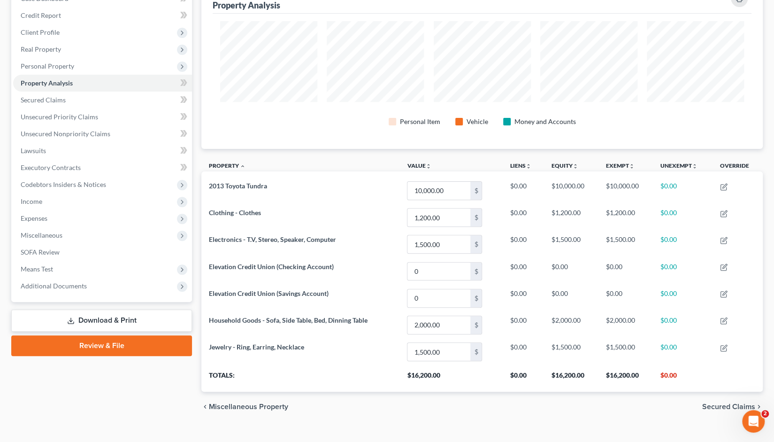
scroll to position [120, 0]
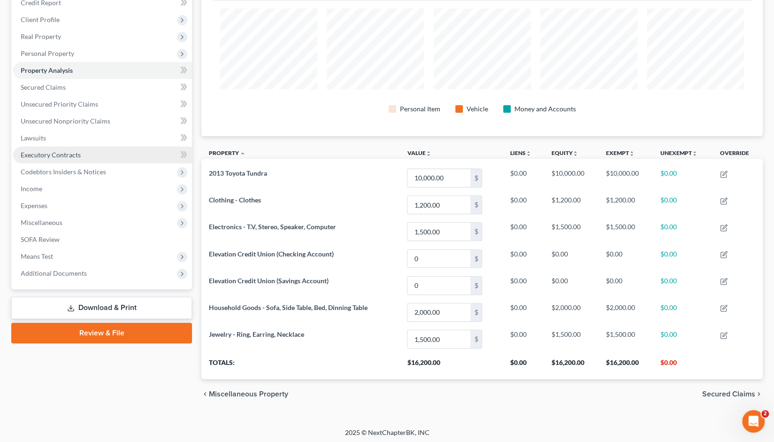
click at [55, 160] on link "Executory Contracts" at bounding box center [102, 154] width 179 height 17
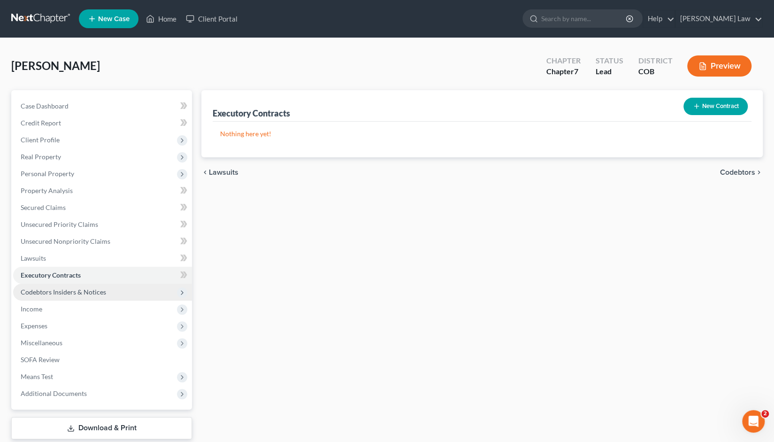
click at [36, 293] on span "Codebtors Insiders & Notices" at bounding box center [63, 292] width 85 height 8
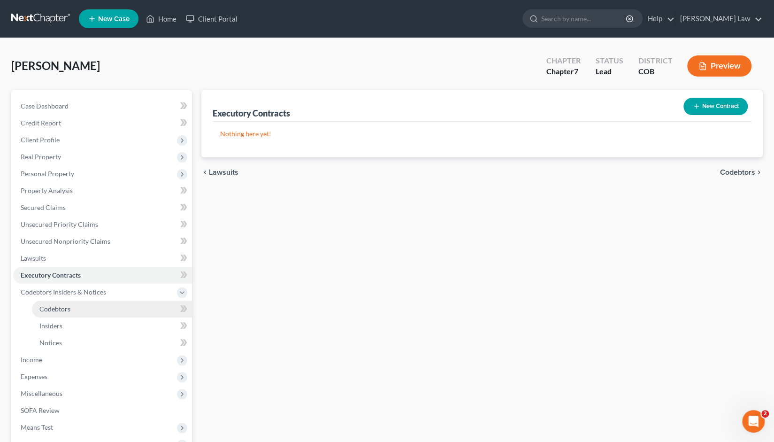
click at [57, 308] on span "Codebtors" at bounding box center [54, 309] width 31 height 8
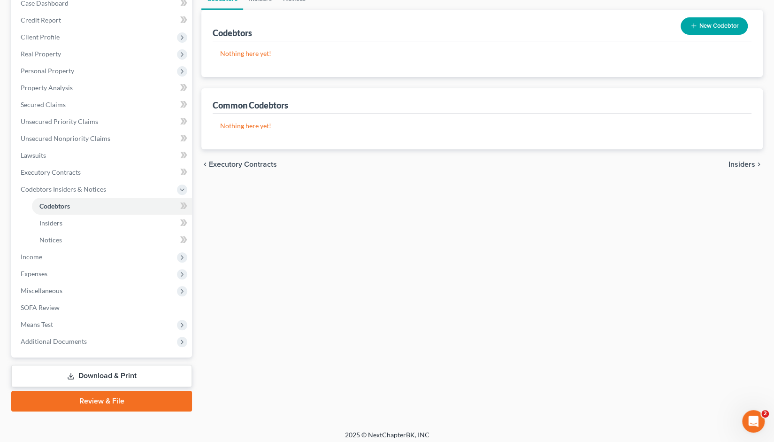
scroll to position [107, 0]
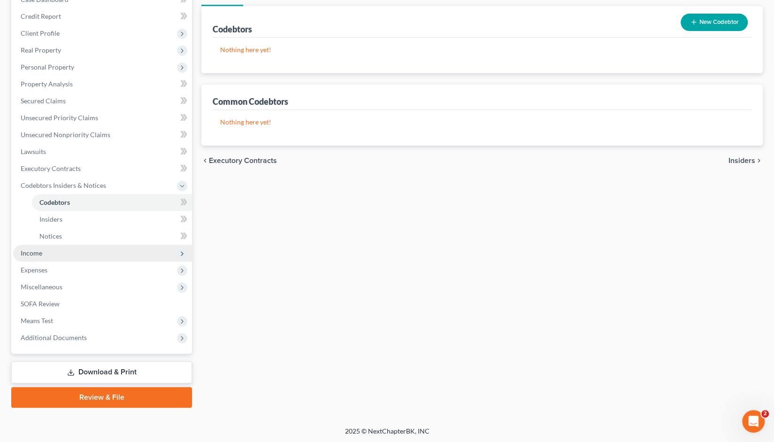
click at [38, 253] on span "Income" at bounding box center [32, 253] width 22 height 8
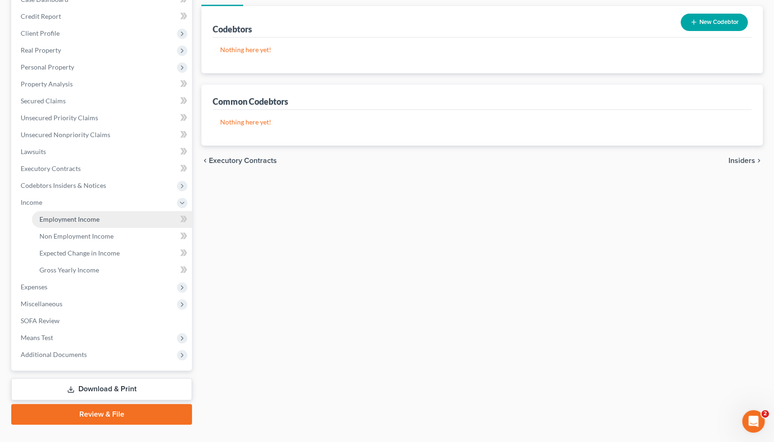
click at [81, 218] on span "Employment Income" at bounding box center [69, 219] width 60 height 8
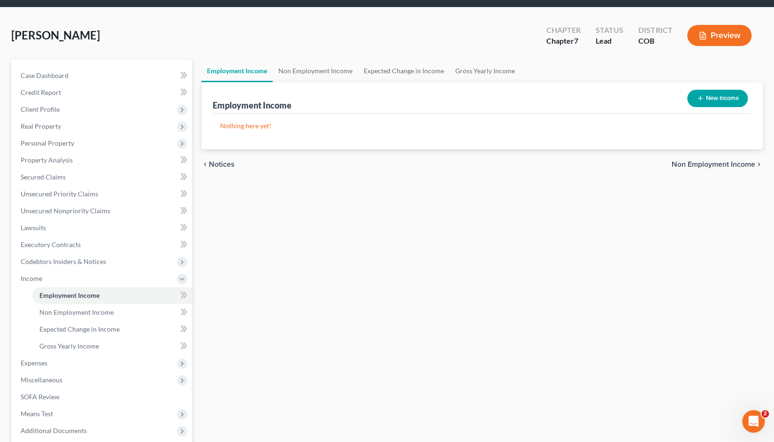
scroll to position [33, 0]
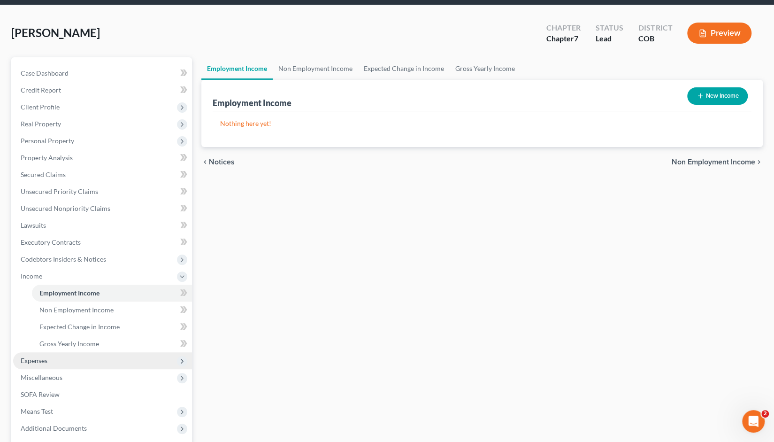
click at [35, 362] on span "Expenses" at bounding box center [34, 360] width 27 height 8
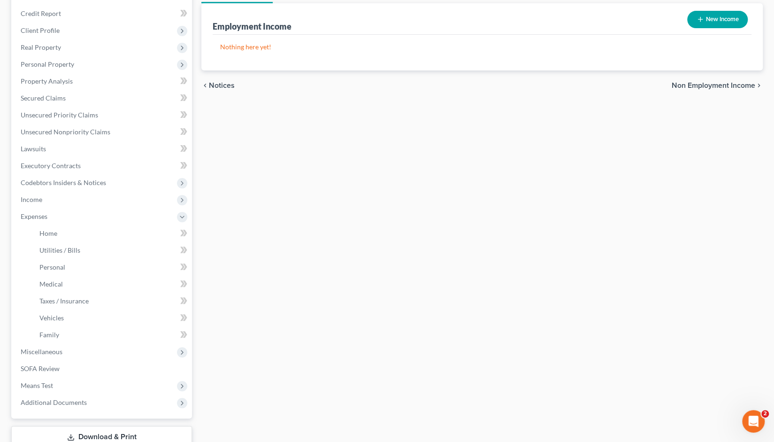
scroll to position [110, 0]
click at [85, 232] on link "Home" at bounding box center [112, 232] width 160 height 17
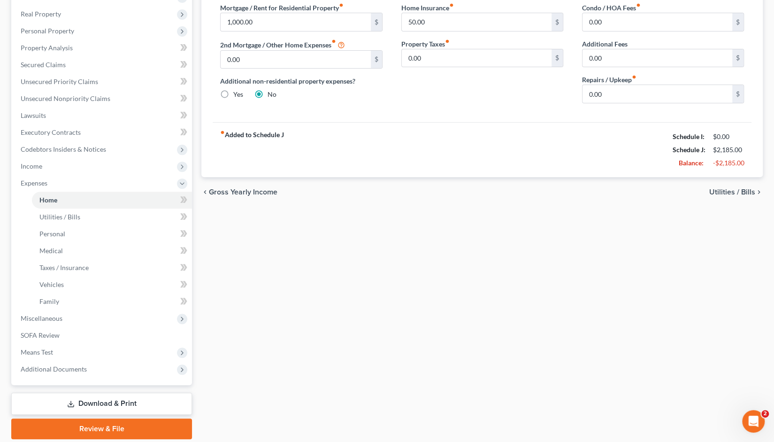
scroll to position [135, 0]
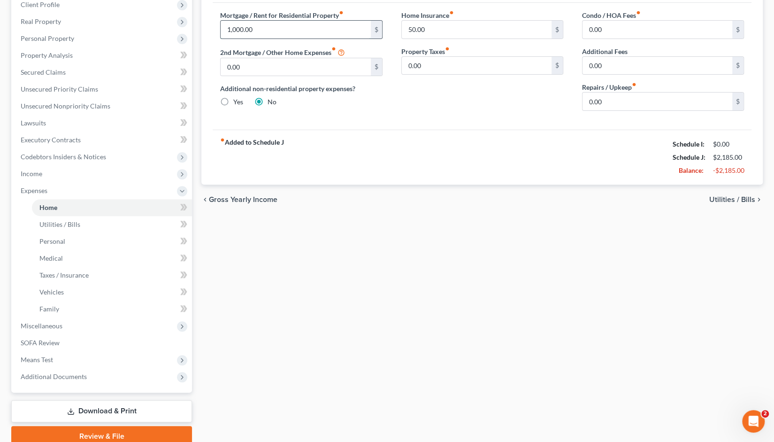
click at [257, 30] on input "1,000.00" at bounding box center [296, 30] width 150 height 18
type input "900"
click at [746, 199] on span "Utilities / Bills" at bounding box center [732, 200] width 46 height 8
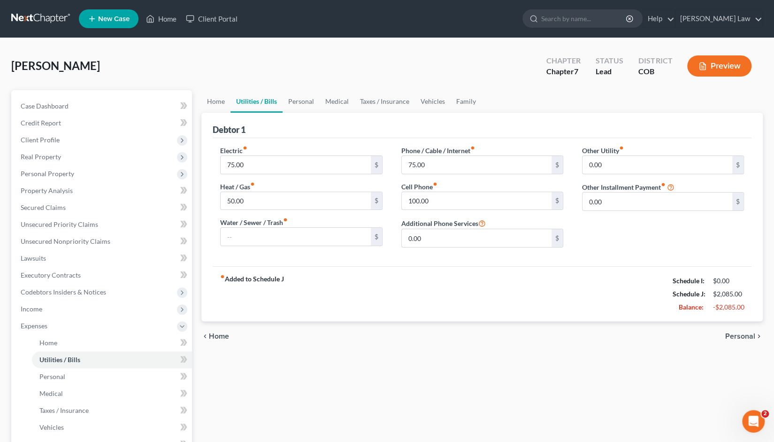
click at [740, 335] on span "Personal" at bounding box center [740, 336] width 30 height 8
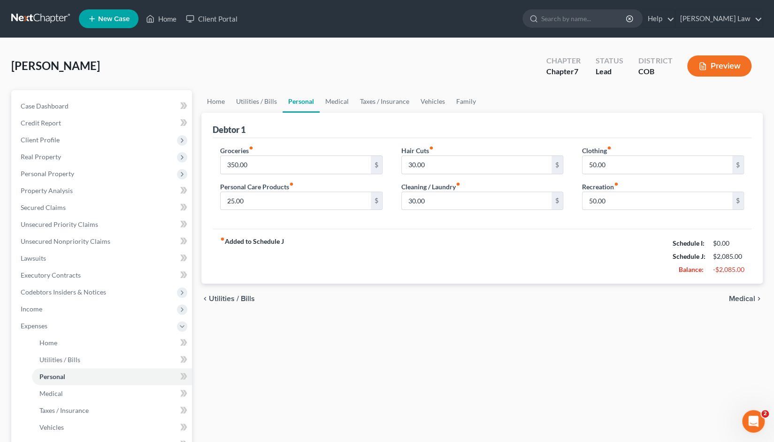
click at [744, 300] on span "Medical" at bounding box center [742, 299] width 26 height 8
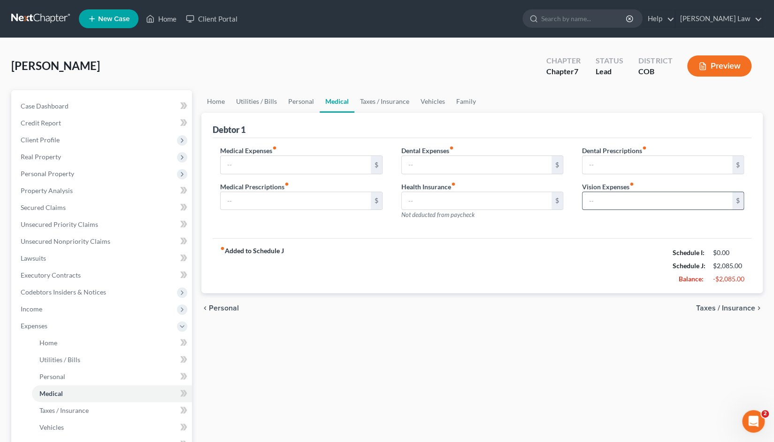
click at [597, 200] on input "text" at bounding box center [658, 201] width 150 height 18
type input "25"
click at [599, 254] on div "fiber_manual_record Added to Schedule J Schedule I: $0.00 Schedule J: $2,110.00…" at bounding box center [482, 265] width 539 height 55
click at [738, 306] on span "Taxes / Insurance" at bounding box center [725, 308] width 59 height 8
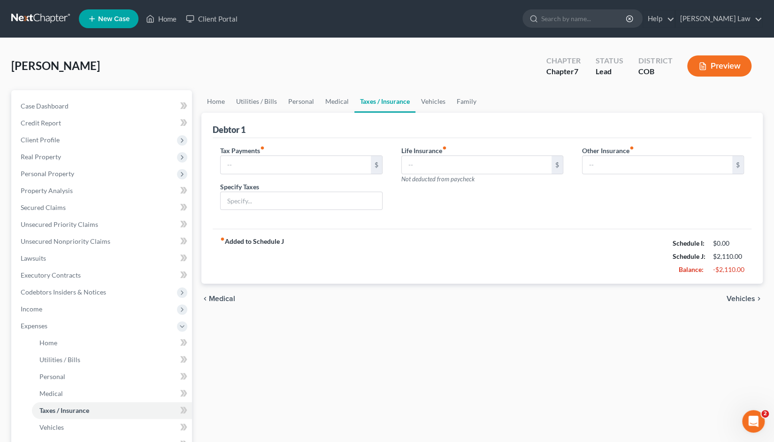
click at [740, 299] on span "Vehicles" at bounding box center [741, 299] width 29 height 8
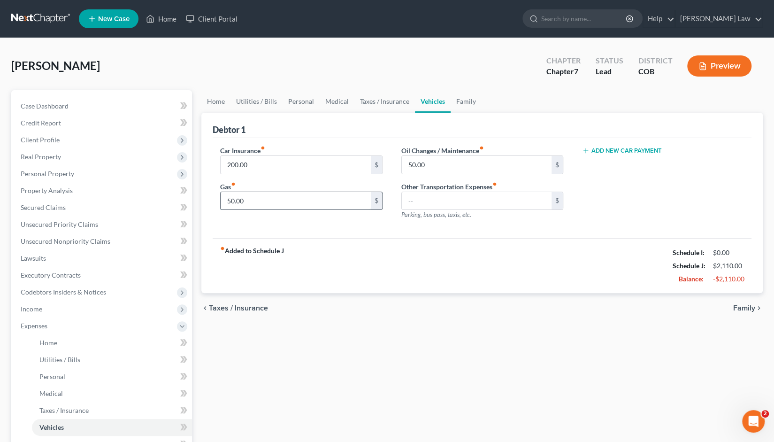
click at [252, 201] on input "50.00" at bounding box center [296, 201] width 150 height 18
click at [342, 248] on div "fiber_manual_record Added to Schedule J Schedule I: $0.00 Schedule J: $2,110.00…" at bounding box center [482, 265] width 539 height 55
click at [245, 200] on input "50.00" at bounding box center [296, 201] width 150 height 18
type input "100"
click at [390, 251] on div "fiber_manual_record Added to Schedule J Schedule I: $0.00 Schedule J: $2,160.00…" at bounding box center [482, 265] width 539 height 55
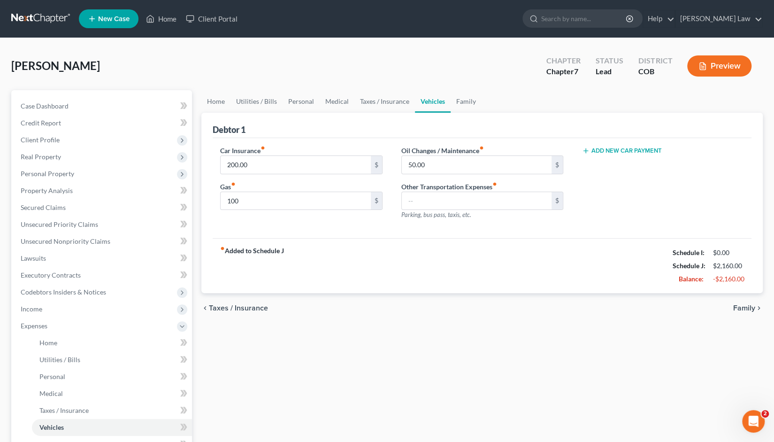
click at [746, 308] on span "Family" at bounding box center [744, 308] width 22 height 8
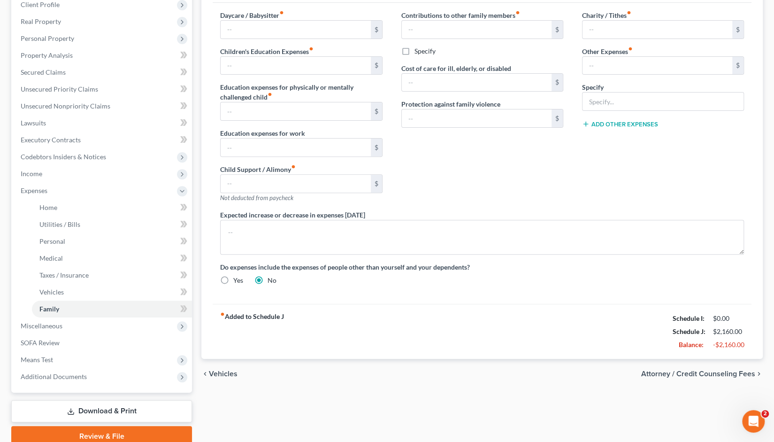
scroll to position [142, 0]
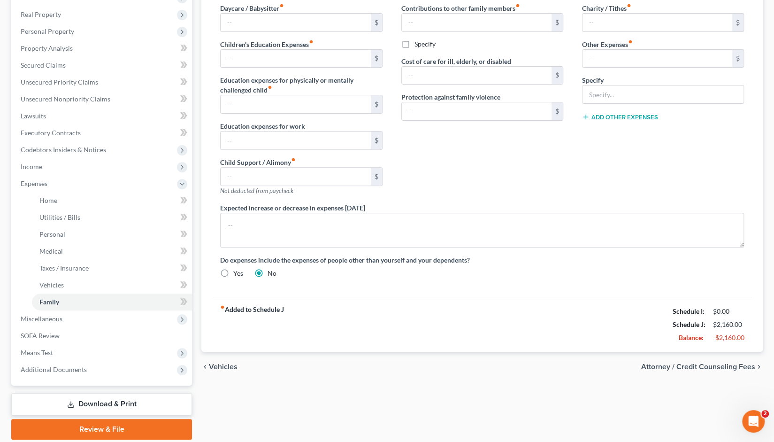
click at [705, 363] on span "Attorney / Credit Counseling Fees" at bounding box center [698, 367] width 114 height 8
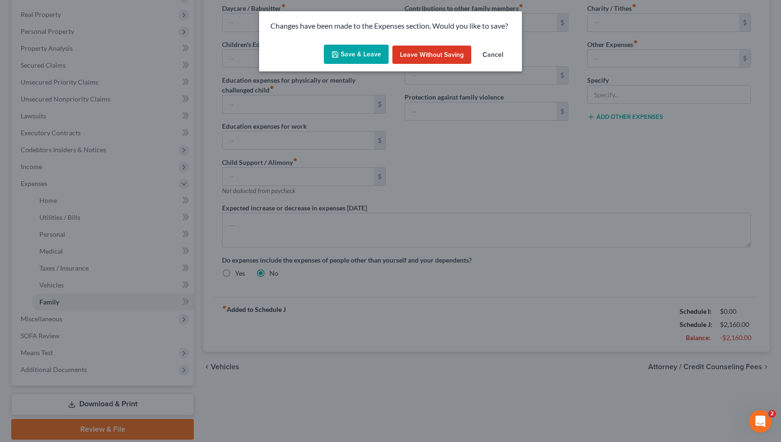
click at [355, 58] on button "Save & Leave" at bounding box center [356, 55] width 65 height 20
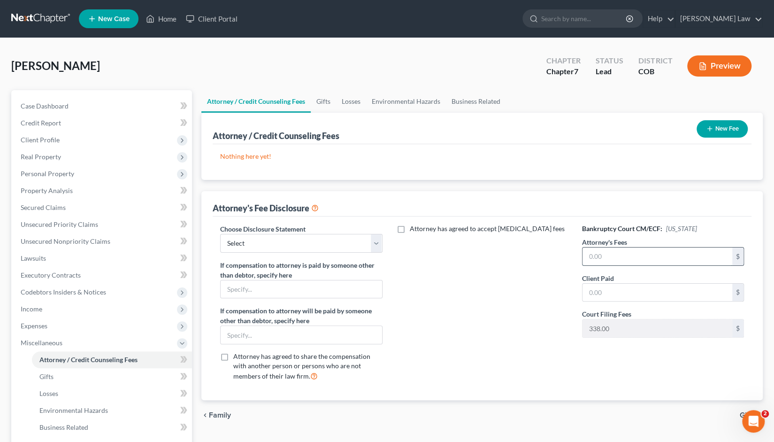
click at [592, 257] on input "text" at bounding box center [658, 256] width 150 height 18
type input "1,800"
click at [603, 290] on input "text" at bounding box center [658, 293] width 150 height 18
click at [241, 289] on input "text" at bounding box center [301, 289] width 161 height 18
click at [241, 288] on input "text" at bounding box center [301, 289] width 161 height 18
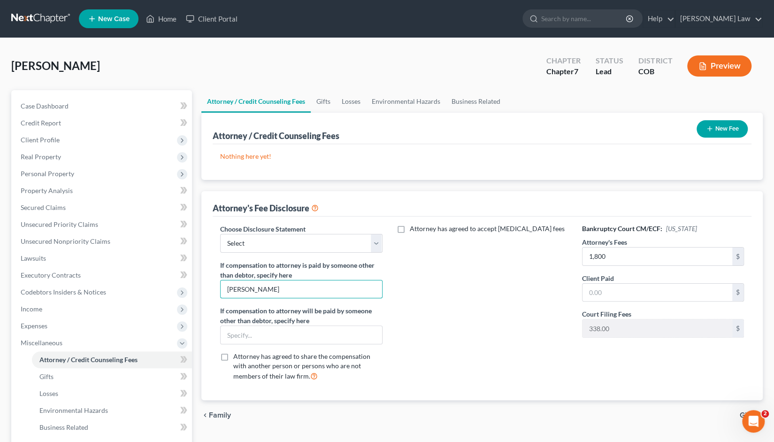
type input "Rajesh Chugh"
click at [414, 300] on div "Attorney has agreed to accept retainer fees" at bounding box center [482, 306] width 181 height 165
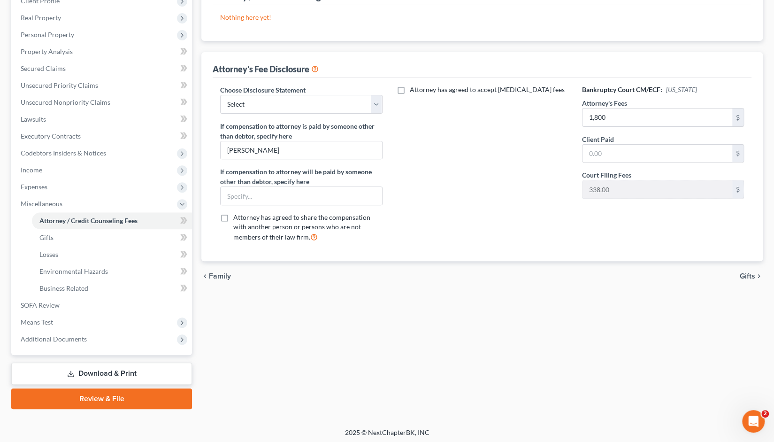
scroll to position [140, 0]
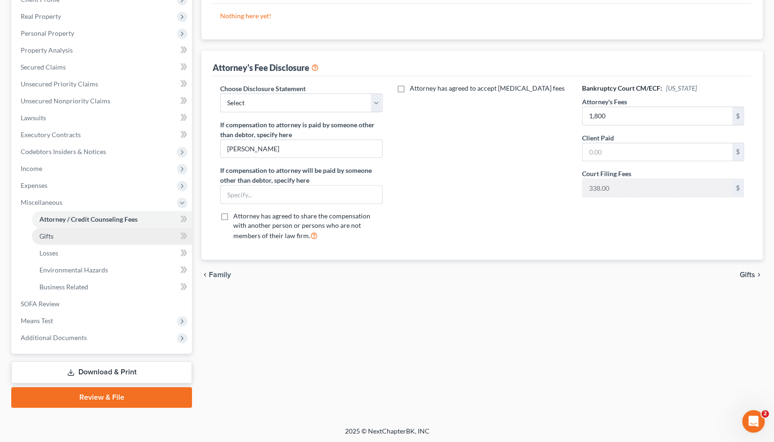
click at [90, 239] on link "Gifts" at bounding box center [112, 236] width 160 height 17
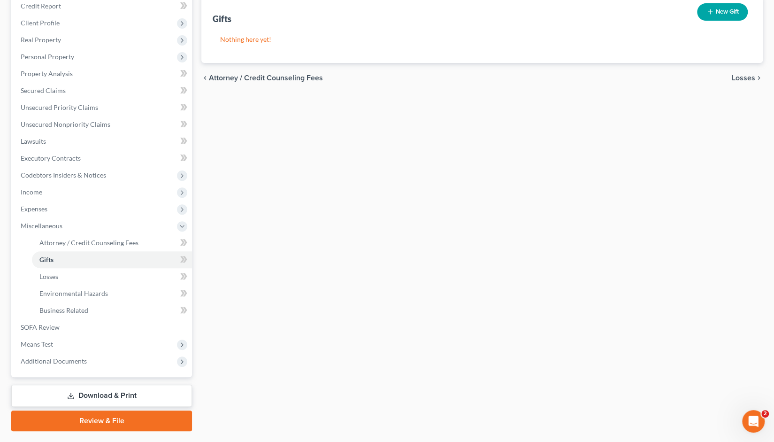
scroll to position [140, 0]
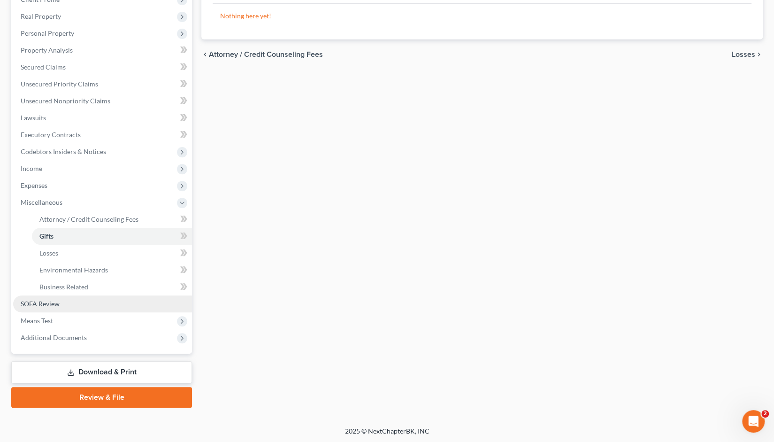
click at [51, 304] on span "SOFA Review" at bounding box center [40, 304] width 39 height 8
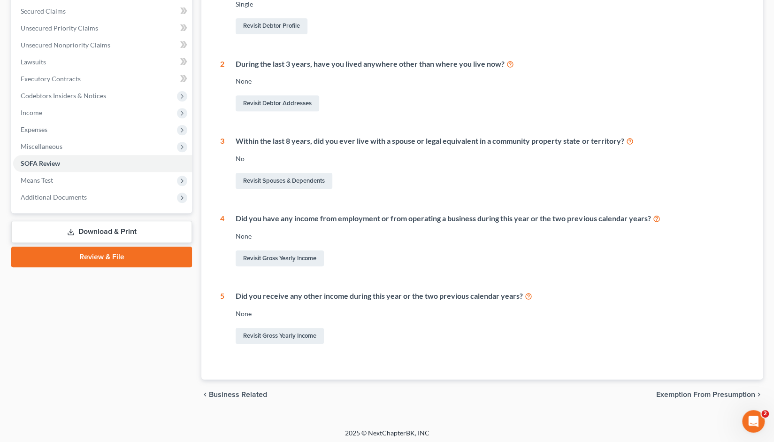
scroll to position [199, 0]
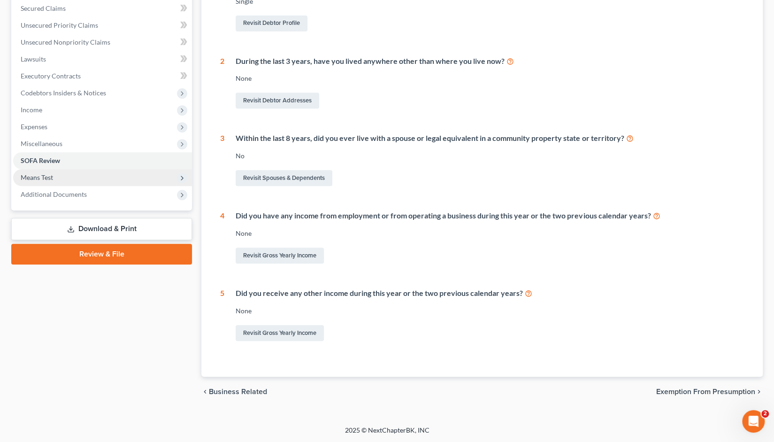
click at [57, 177] on span "Means Test" at bounding box center [102, 177] width 179 height 17
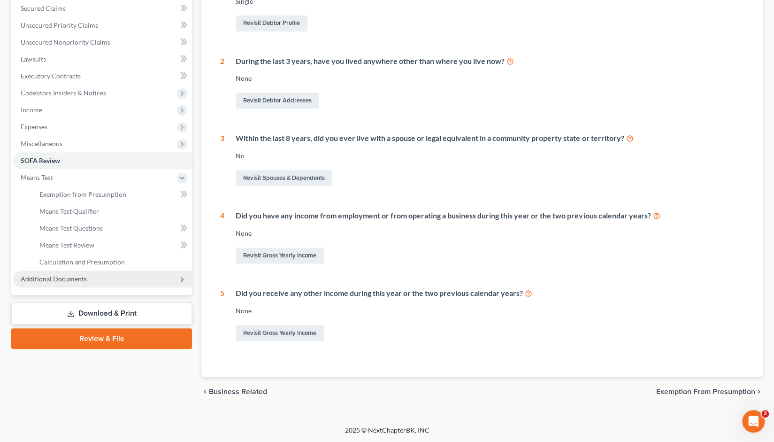
click at [59, 278] on span "Additional Documents" at bounding box center [54, 279] width 66 height 8
click at [63, 280] on span "Download History" at bounding box center [66, 279] width 54 height 8
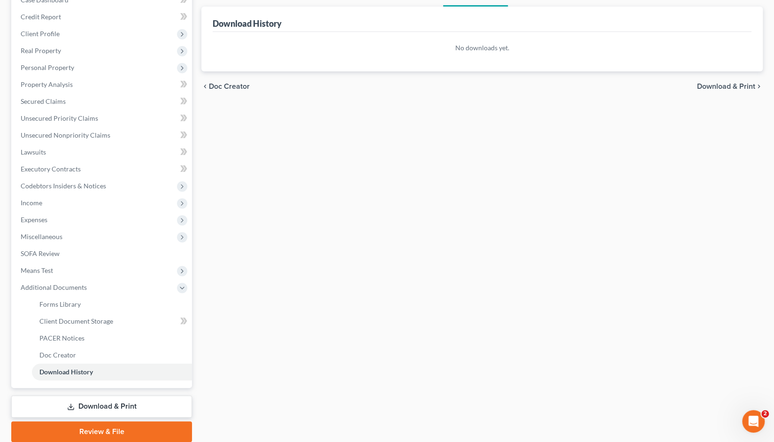
scroll to position [140, 0]
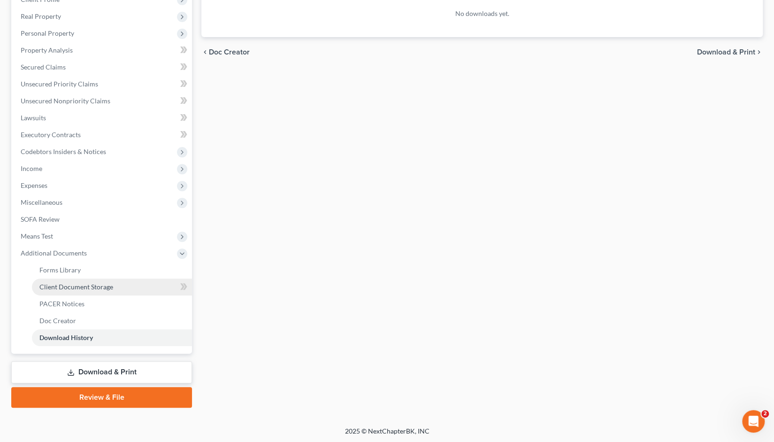
click at [76, 287] on span "Client Document Storage" at bounding box center [76, 287] width 74 height 8
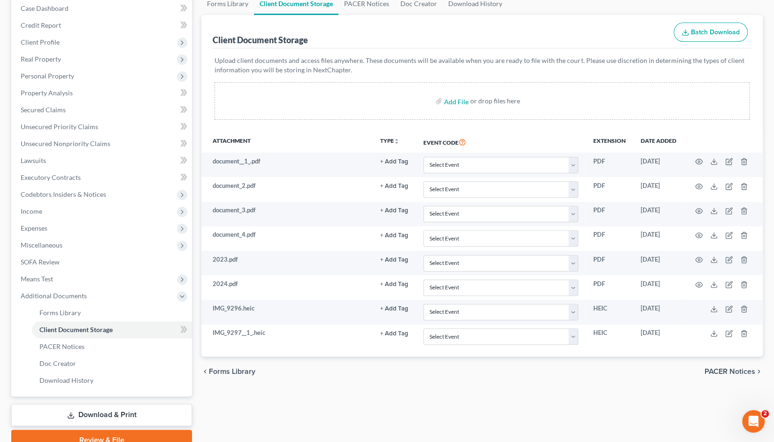
scroll to position [100, 0]
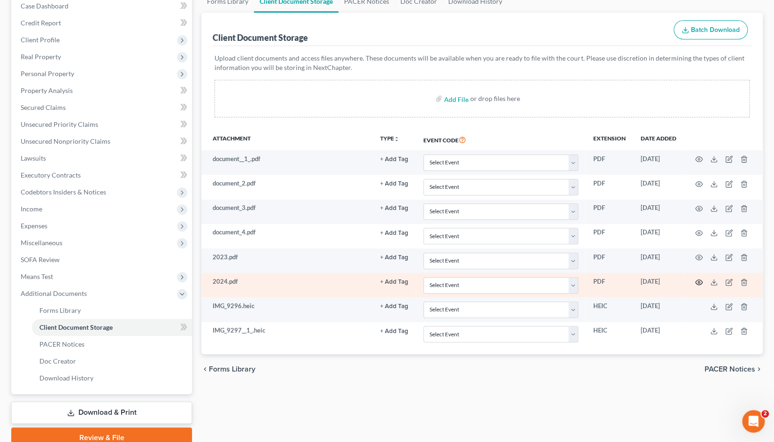
click at [697, 279] on icon "button" at bounding box center [699, 281] width 7 height 5
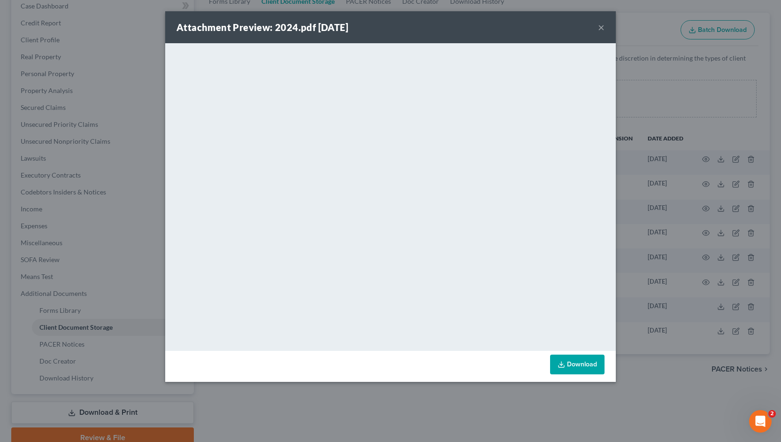
click at [600, 30] on button "×" at bounding box center [601, 27] width 7 height 11
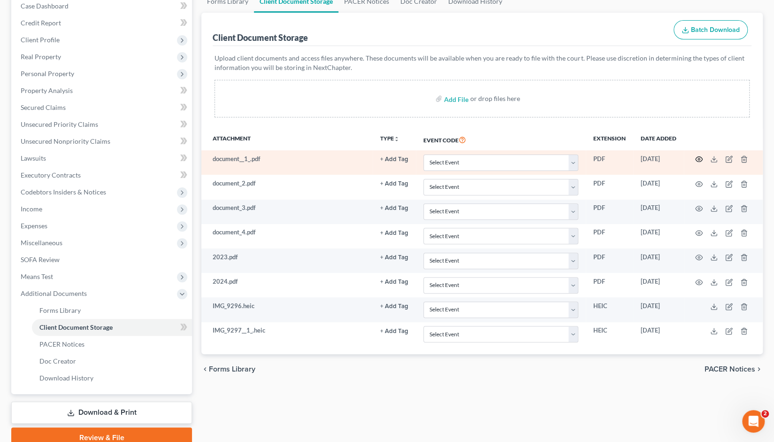
click at [699, 158] on circle "button" at bounding box center [699, 159] width 2 height 2
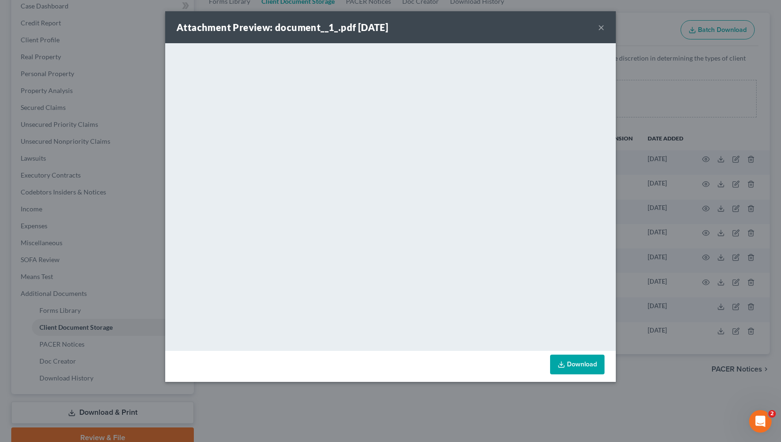
click at [600, 29] on button "×" at bounding box center [601, 27] width 7 height 11
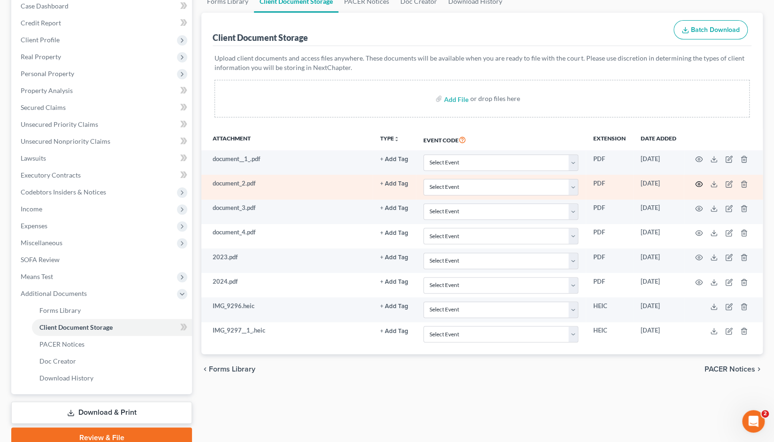
click at [697, 181] on icon "button" at bounding box center [699, 183] width 7 height 5
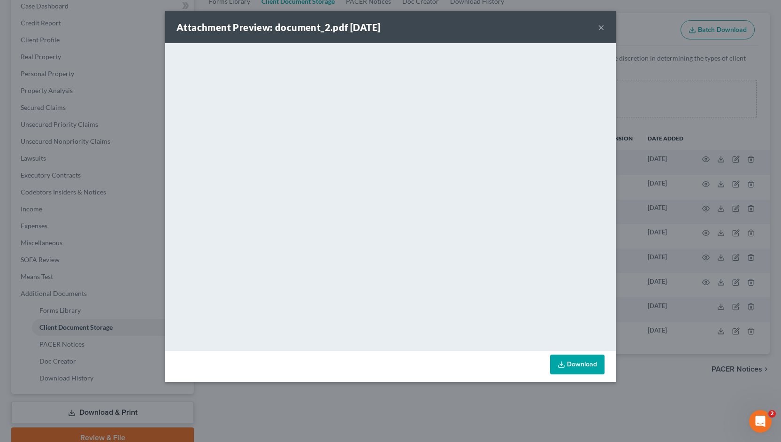
click at [600, 29] on button "×" at bounding box center [601, 27] width 7 height 11
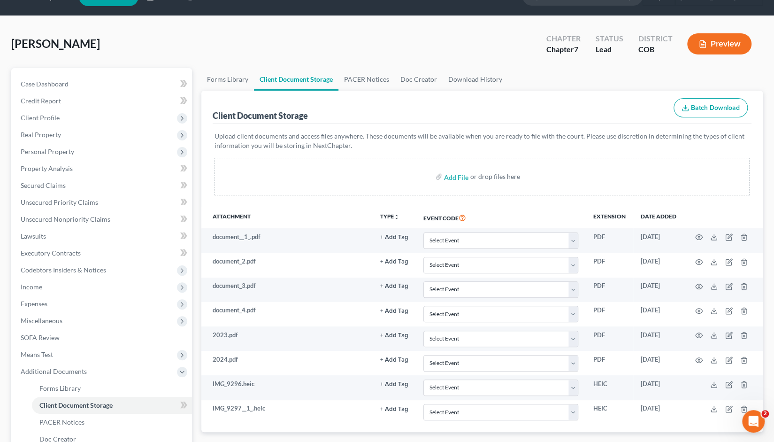
scroll to position [0, 0]
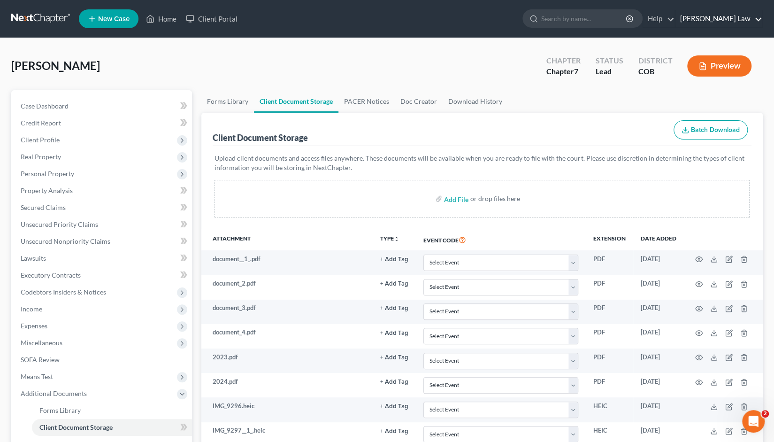
click at [731, 20] on link "Kinnaird Law" at bounding box center [719, 18] width 87 height 17
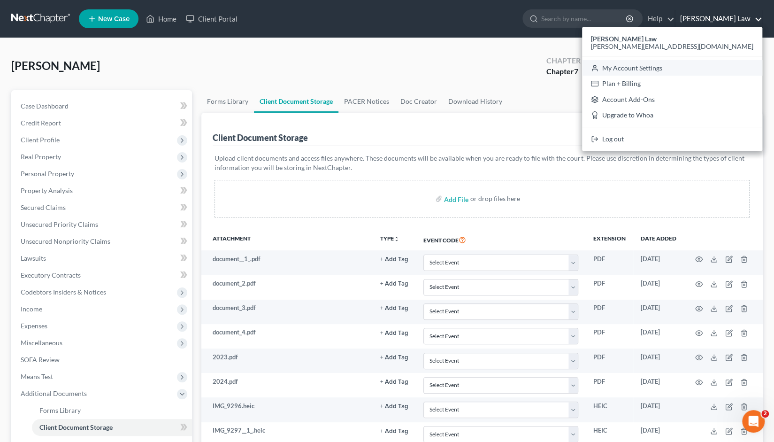
click at [720, 67] on link "My Account Settings" at bounding box center [672, 68] width 180 height 16
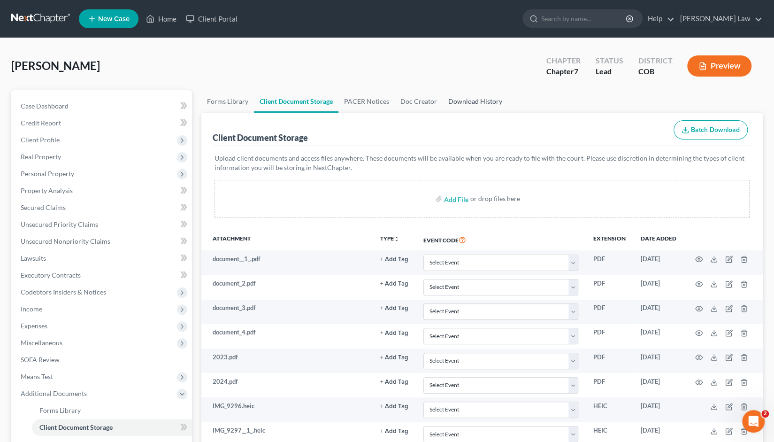
select select "11"
select select "24"
select select "5"
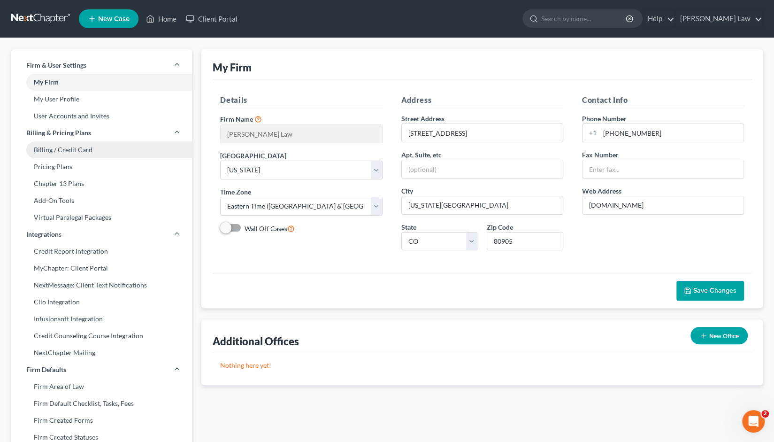
click at [59, 150] on link "Billing / Credit Card" at bounding box center [101, 149] width 181 height 17
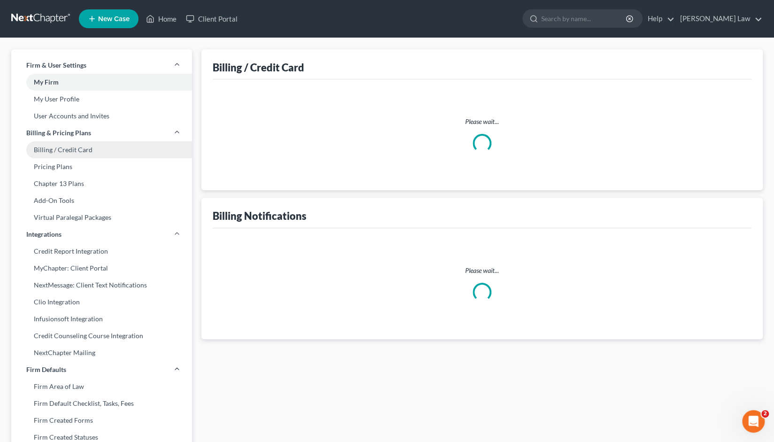
select select "5"
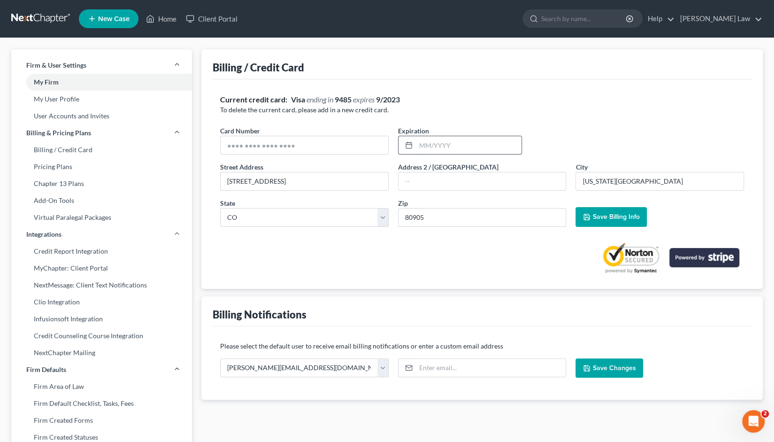
click at [453, 145] on input "text" at bounding box center [469, 145] width 106 height 18
type input "09/2029"
type input "4788219682069485"
click at [602, 367] on span "Save Changes" at bounding box center [614, 368] width 43 height 8
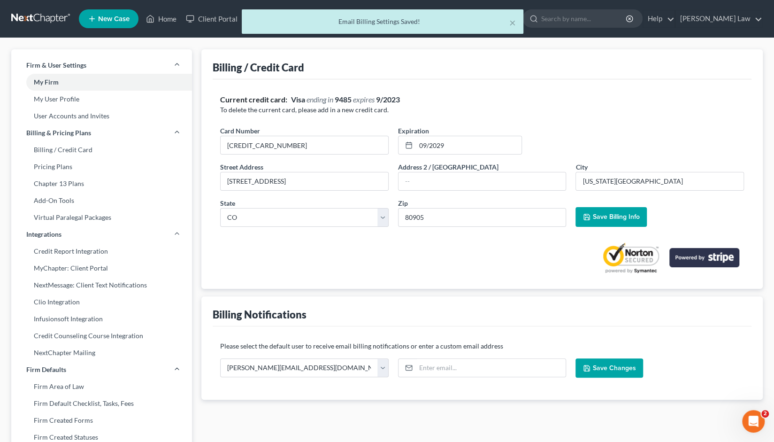
click at [606, 223] on button "Save Billing Info" at bounding box center [611, 217] width 71 height 20
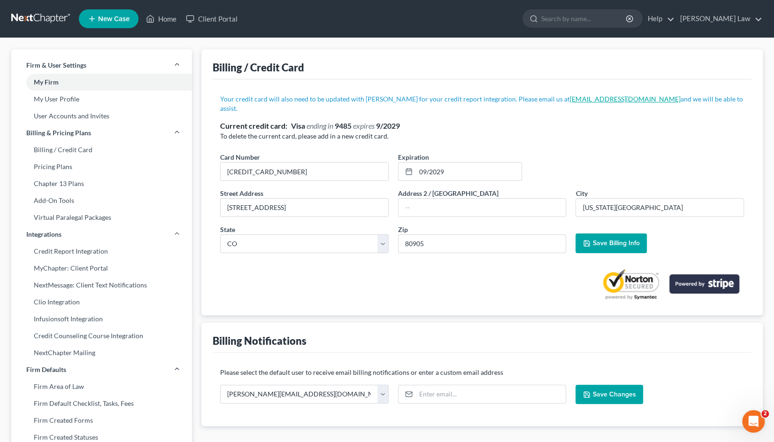
click at [570, 98] on link "compliance@nextchapterbk.com" at bounding box center [625, 99] width 110 height 8
click at [516, 66] on div "Billing / Credit Card" at bounding box center [482, 64] width 539 height 30
click at [107, 20] on span "New Case" at bounding box center [113, 18] width 31 height 7
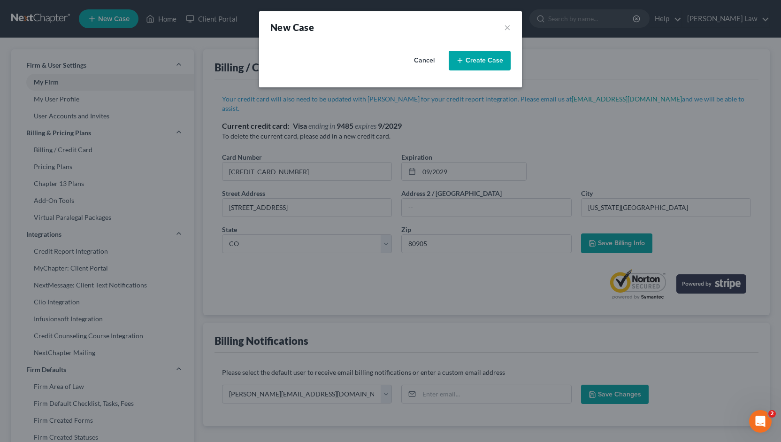
select select "11"
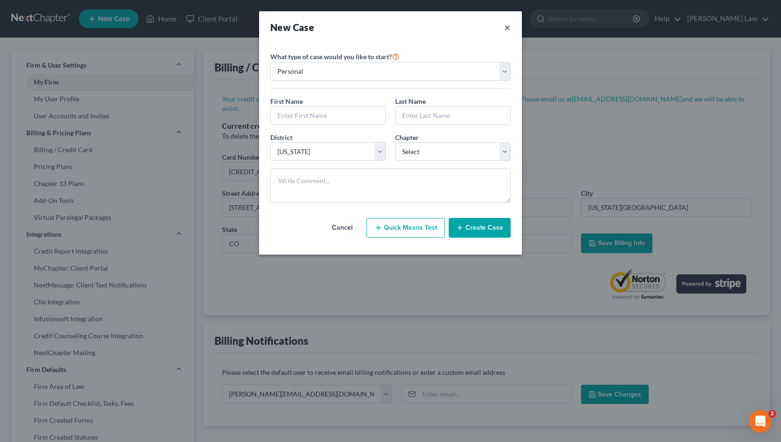
click at [507, 26] on button "×" at bounding box center [507, 27] width 7 height 13
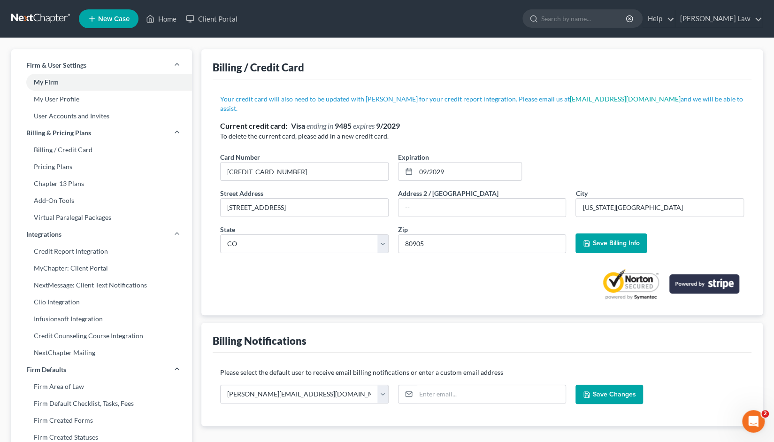
click at [38, 20] on link at bounding box center [41, 18] width 60 height 17
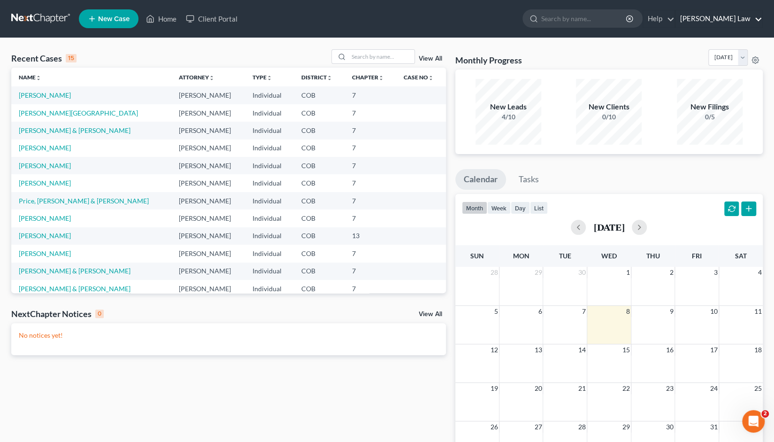
click at [728, 24] on link "Kinnaird Law" at bounding box center [719, 18] width 87 height 17
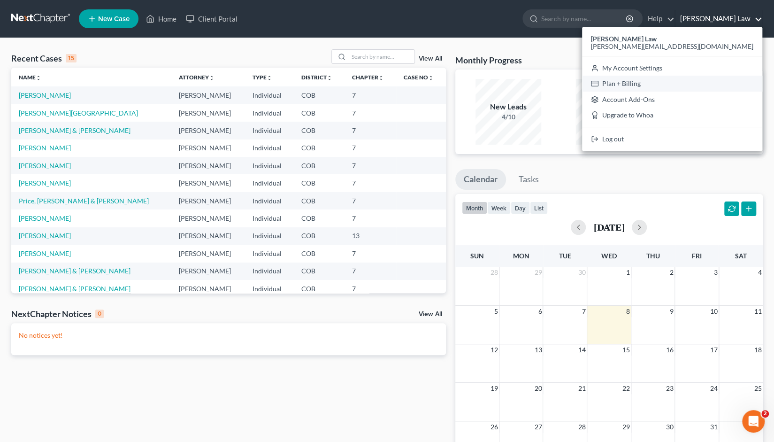
click at [704, 82] on link "Plan + Billing" at bounding box center [672, 84] width 180 height 16
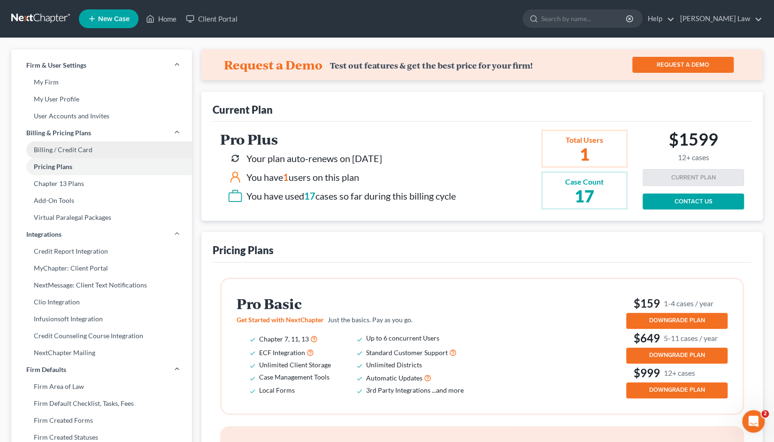
click at [74, 149] on link "Billing / Credit Card" at bounding box center [101, 149] width 181 height 17
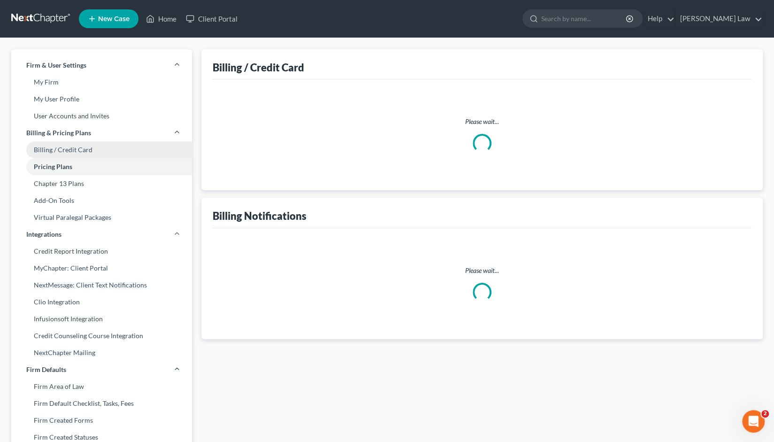
select select "5"
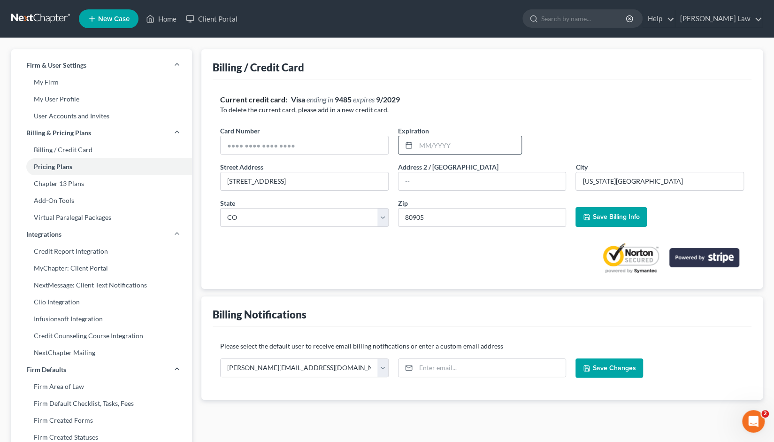
click at [432, 143] on input "text" at bounding box center [469, 145] width 106 height 18
type input "4788219682069485"
type input "09/2029"
click at [605, 216] on span "Save Billing Info" at bounding box center [616, 217] width 47 height 8
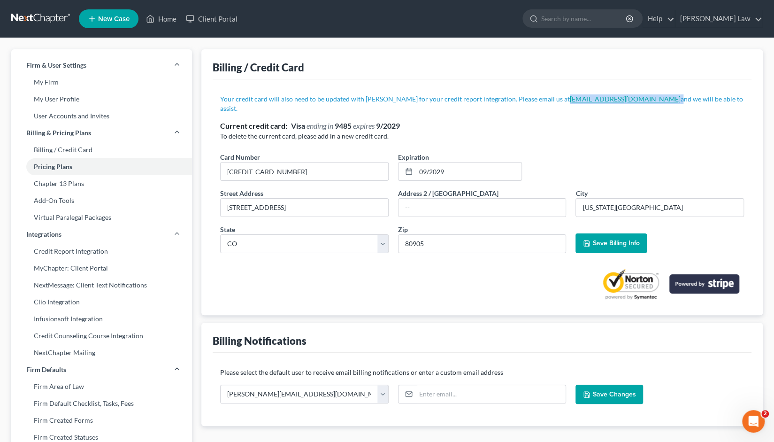
drag, startPoint x: 626, startPoint y: 98, endPoint x: 531, endPoint y: 102, distance: 94.4
click at [531, 102] on span "Please email us at compliance@nextchapterbk.com and we will be able to assist." at bounding box center [481, 103] width 523 height 17
copy span "compliance@nextchapterbk.com"
click at [605, 239] on span "Save Billing Info" at bounding box center [616, 243] width 47 height 8
click at [46, 19] on link at bounding box center [41, 18] width 60 height 17
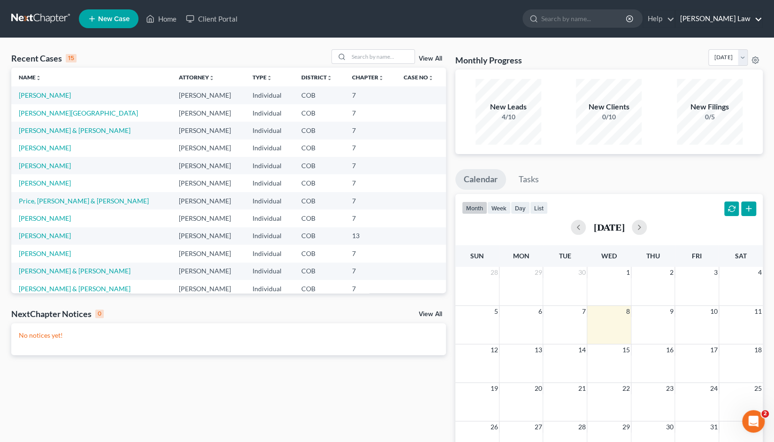
click at [730, 18] on link "[PERSON_NAME] Law" at bounding box center [719, 18] width 87 height 17
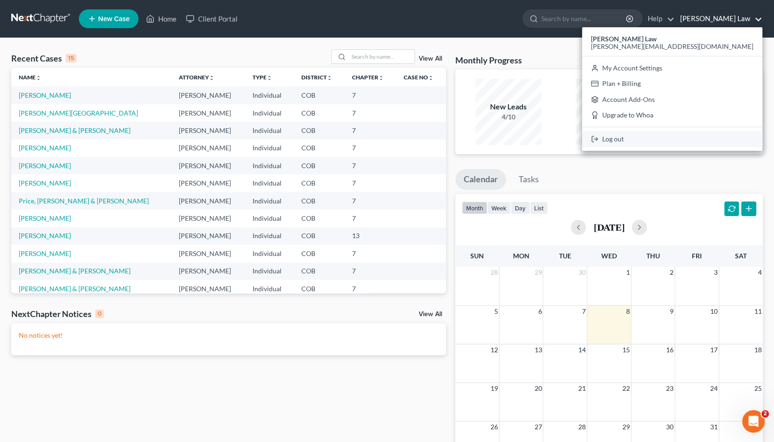
click at [704, 138] on link "Log out" at bounding box center [672, 139] width 180 height 16
